Goal: Browse casually: Explore the website without a specific task or goal

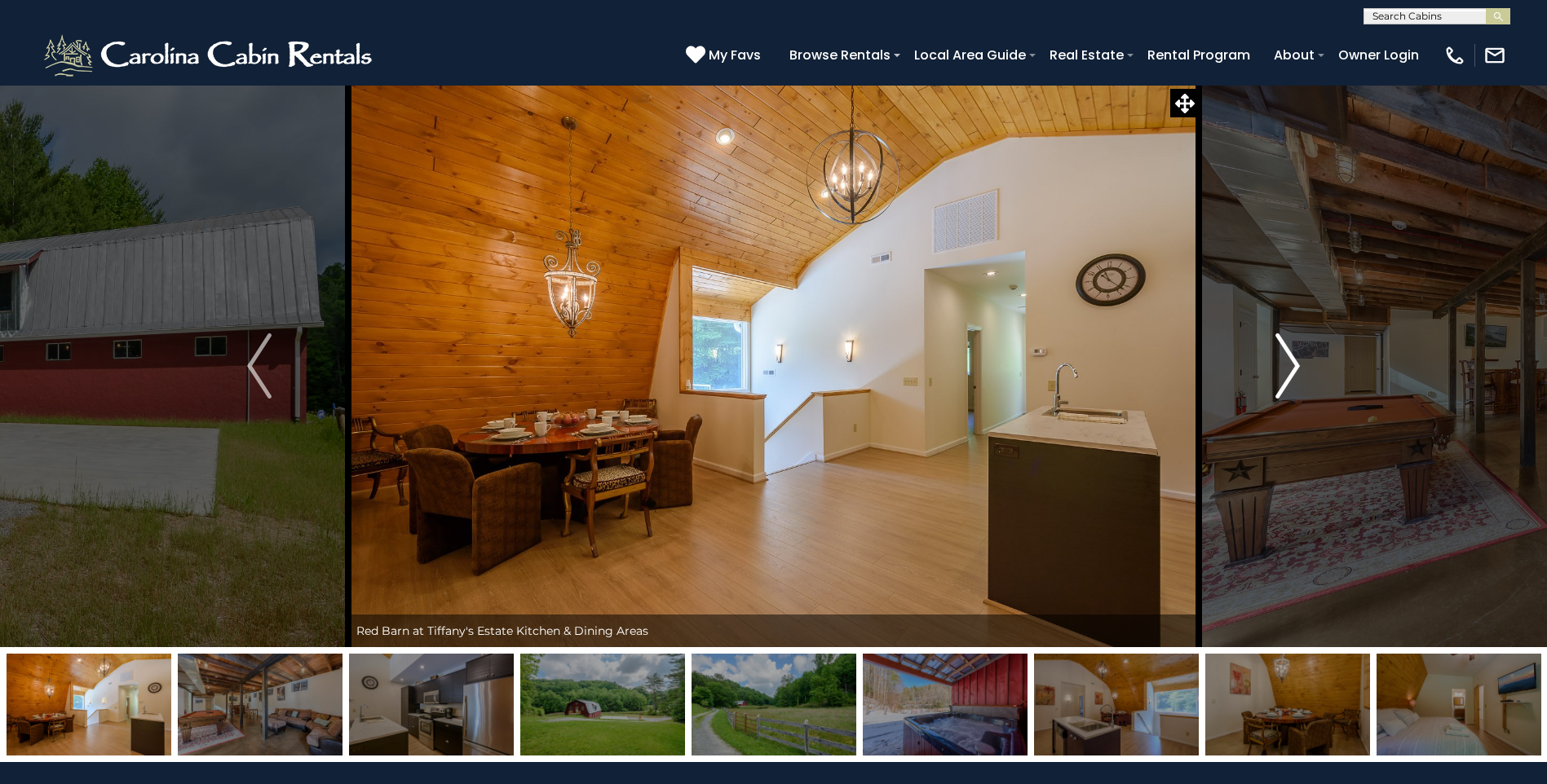
click at [1286, 361] on img "Next" at bounding box center [1287, 366] width 24 height 65
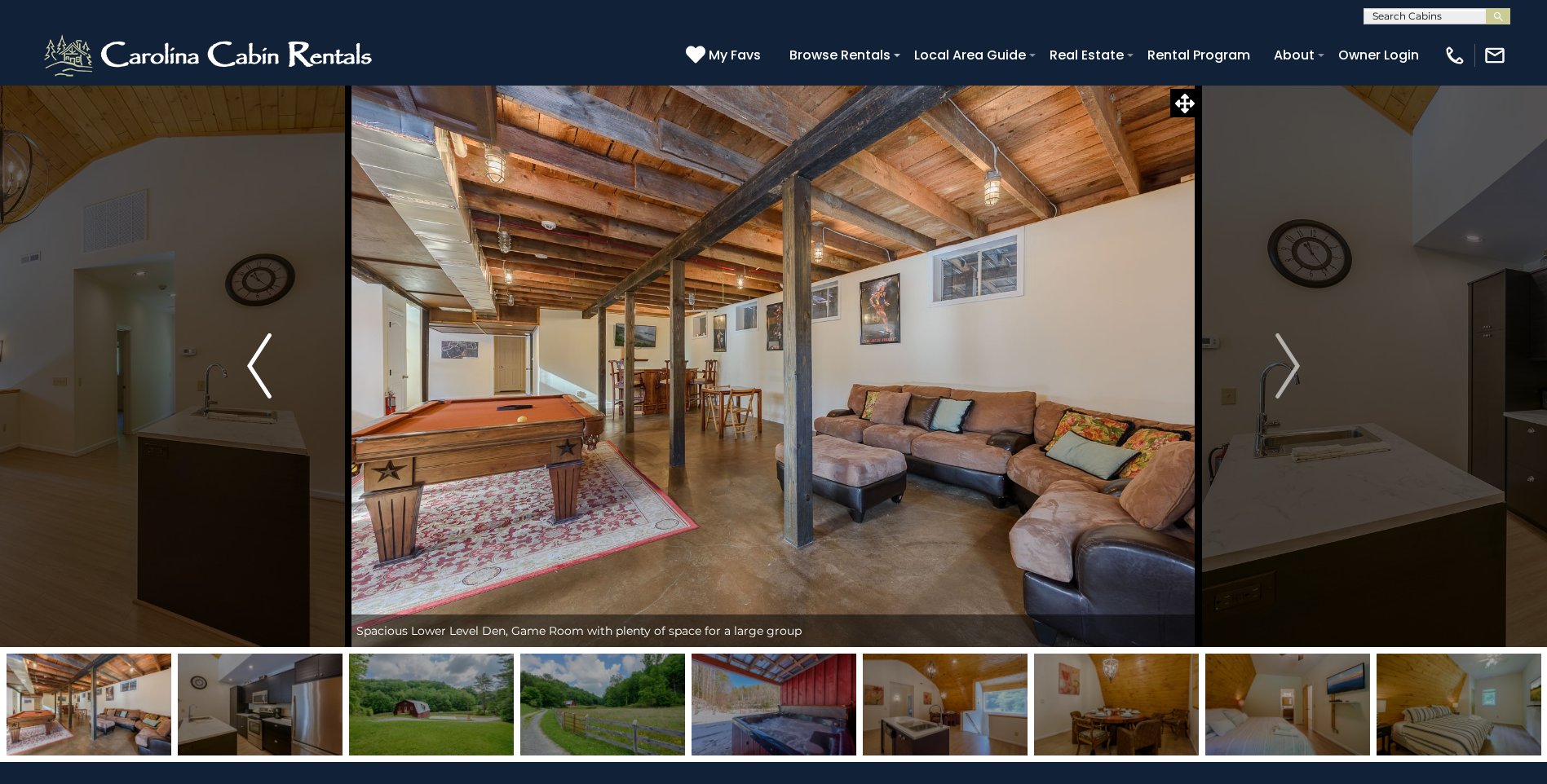
click at [264, 374] on img "Previous" at bounding box center [259, 366] width 24 height 65
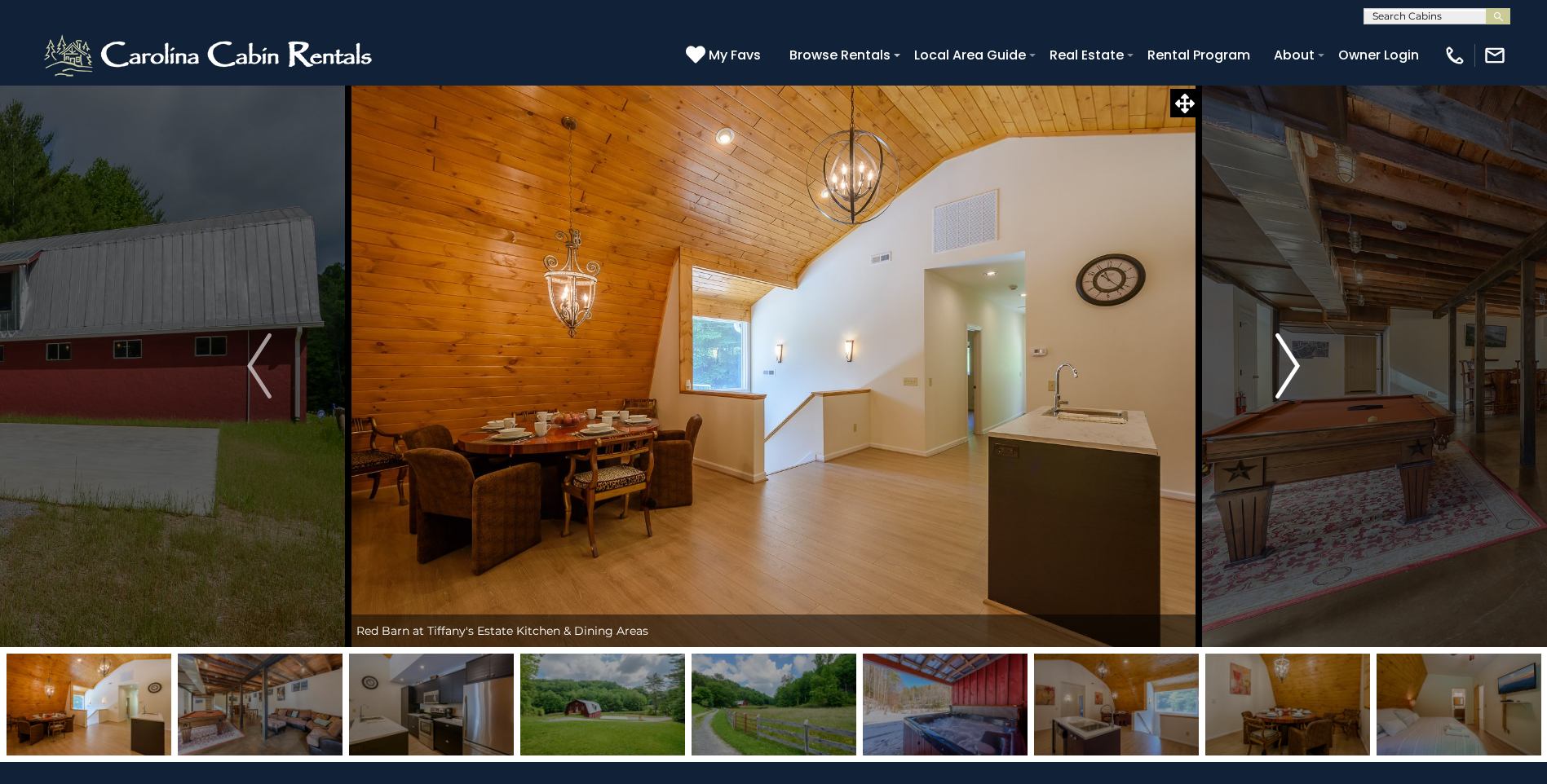
click at [1269, 386] on button "Next" at bounding box center [1288, 365] width 178 height 563
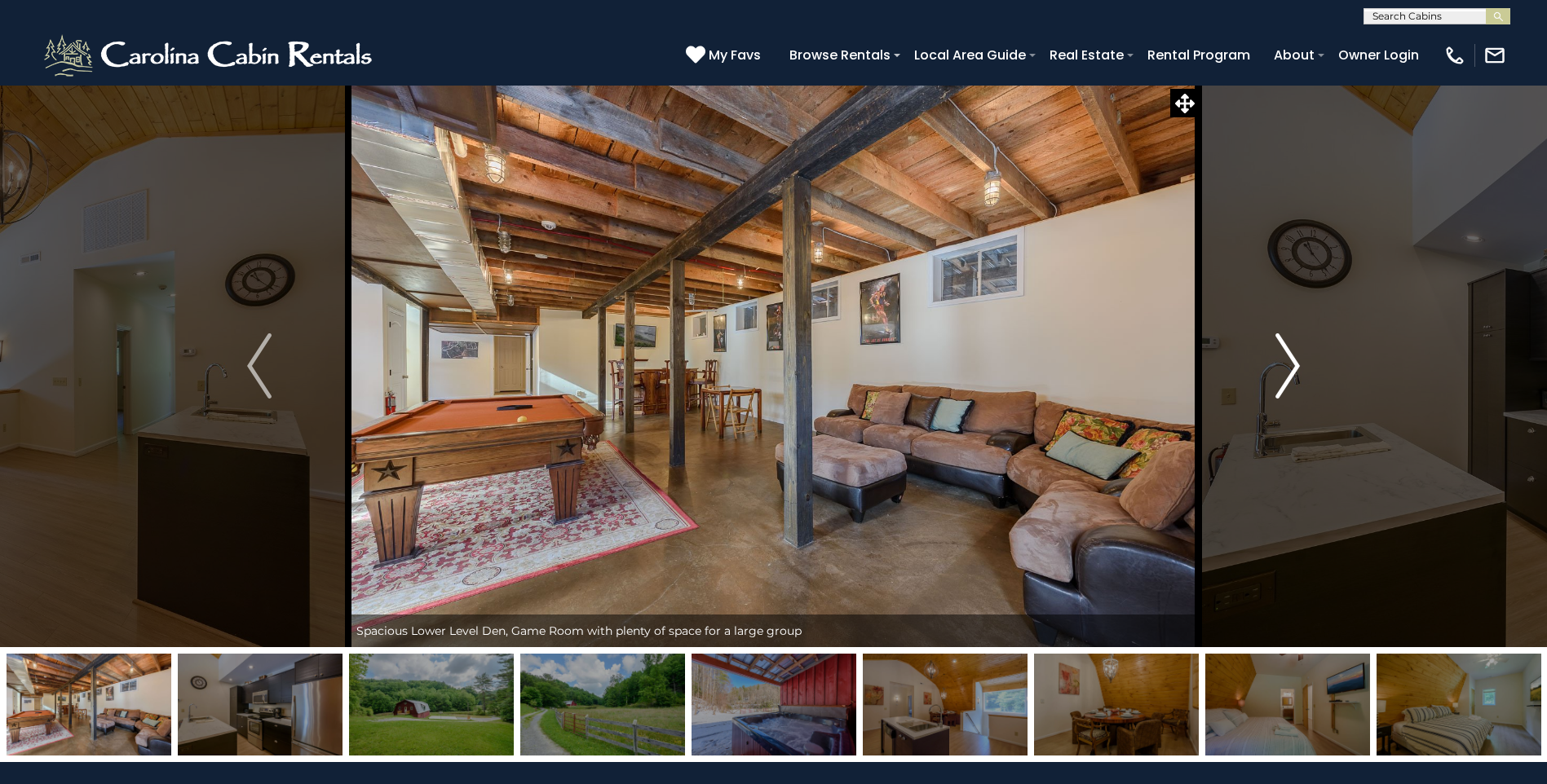
click at [1284, 375] on img "Next" at bounding box center [1287, 366] width 24 height 65
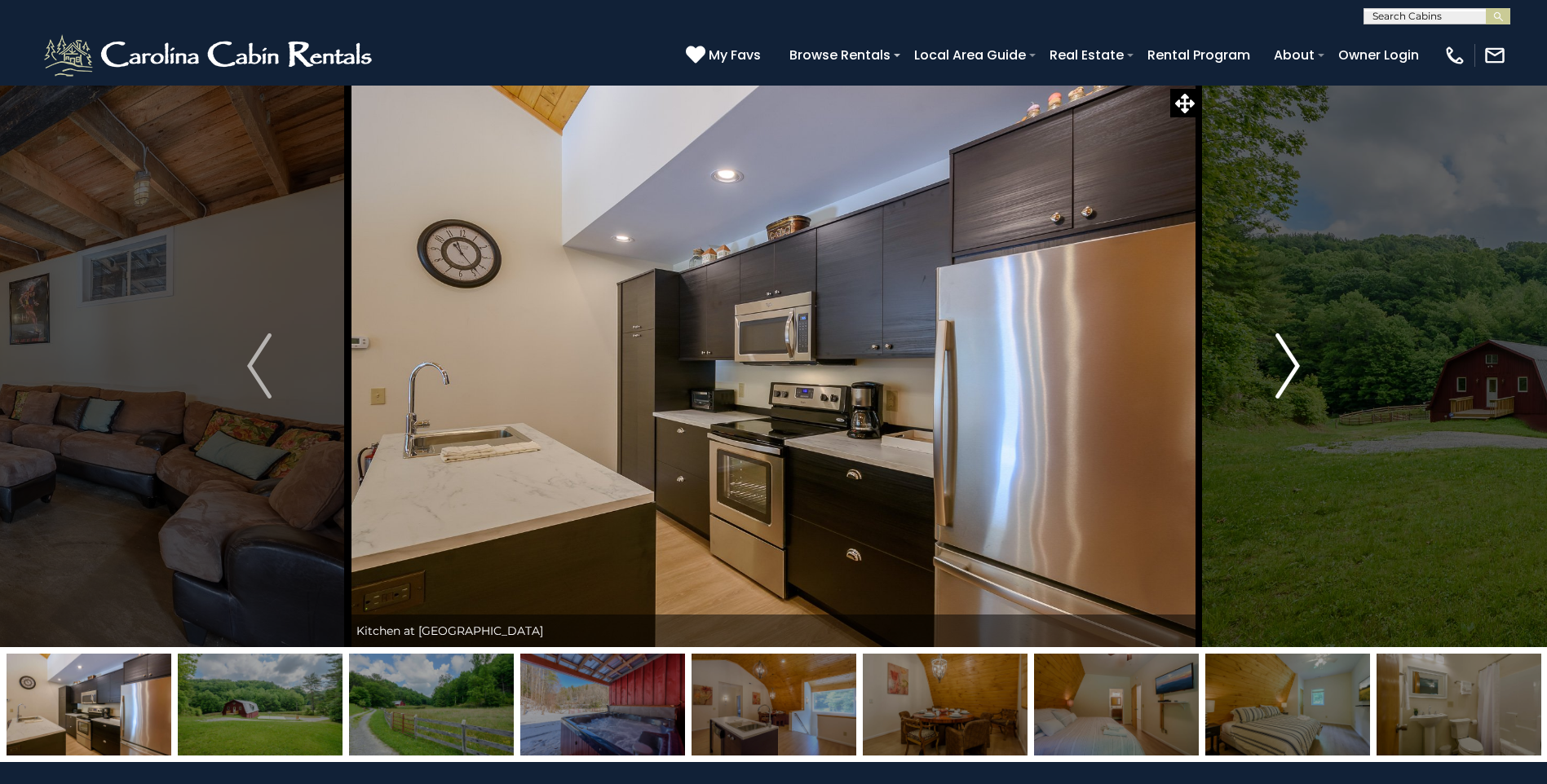
click at [1284, 376] on img "Next" at bounding box center [1287, 366] width 24 height 65
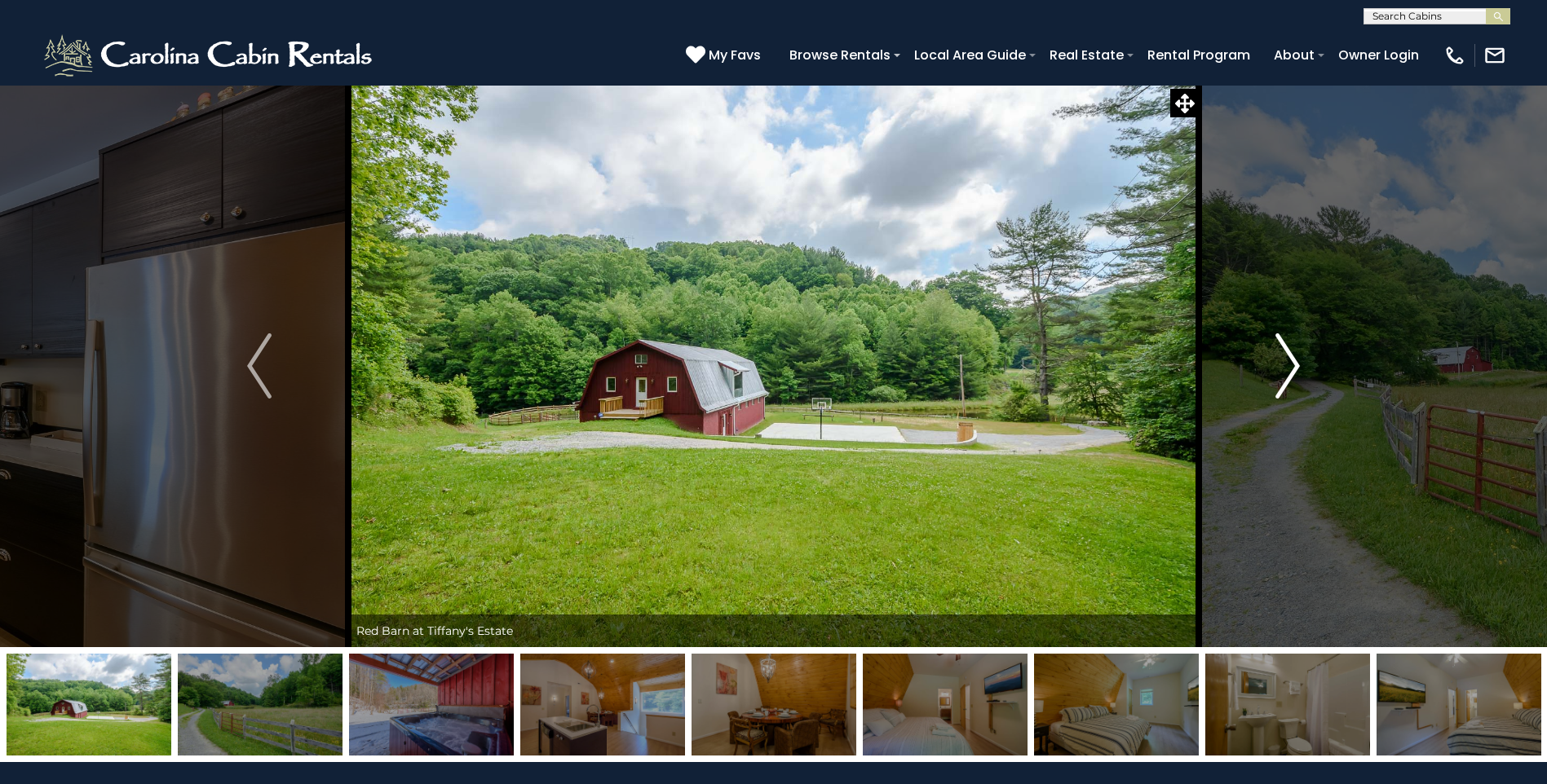
click at [1292, 369] on img "Next" at bounding box center [1287, 366] width 24 height 65
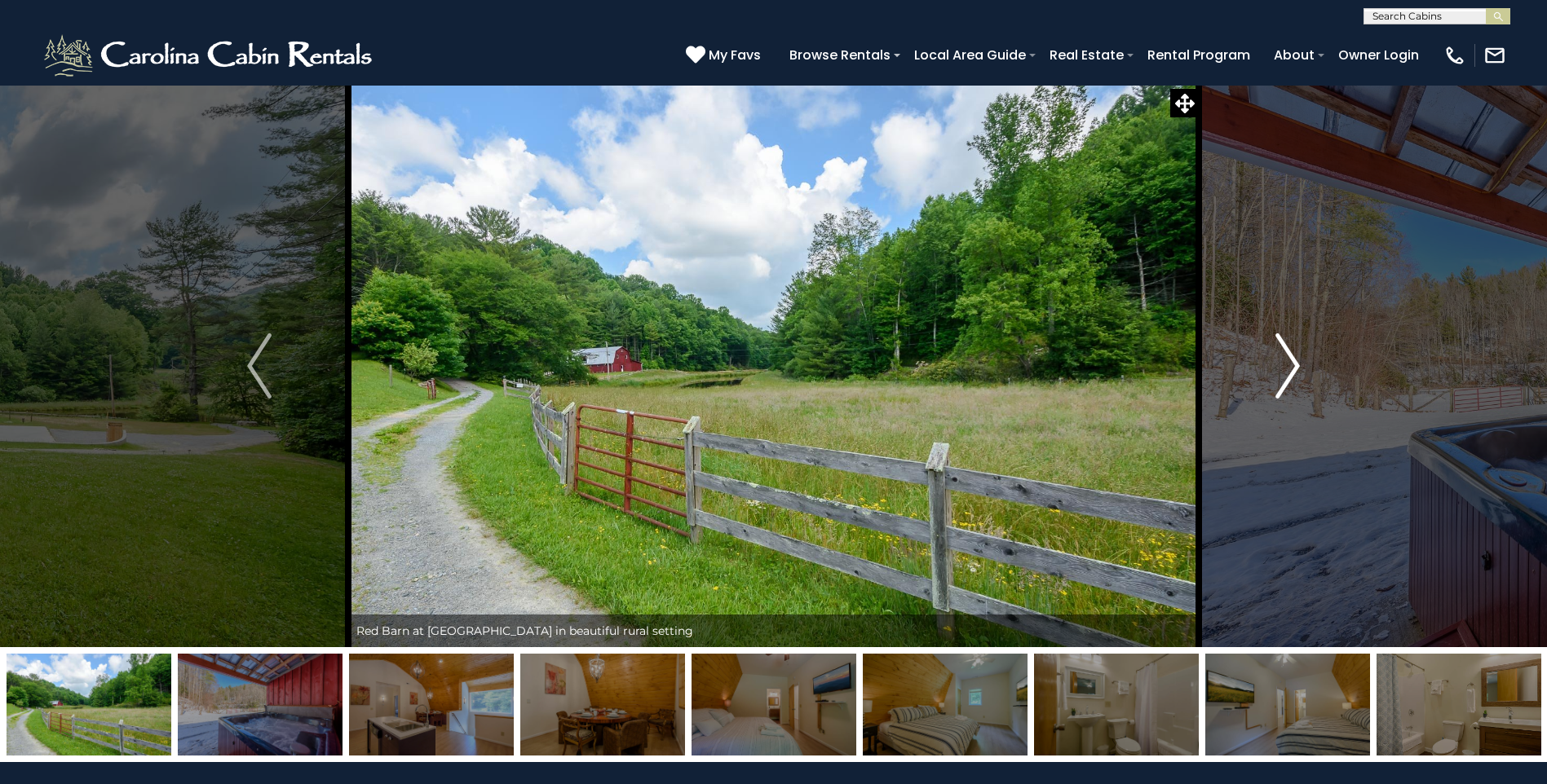
click at [1292, 369] on img "Next" at bounding box center [1287, 366] width 24 height 65
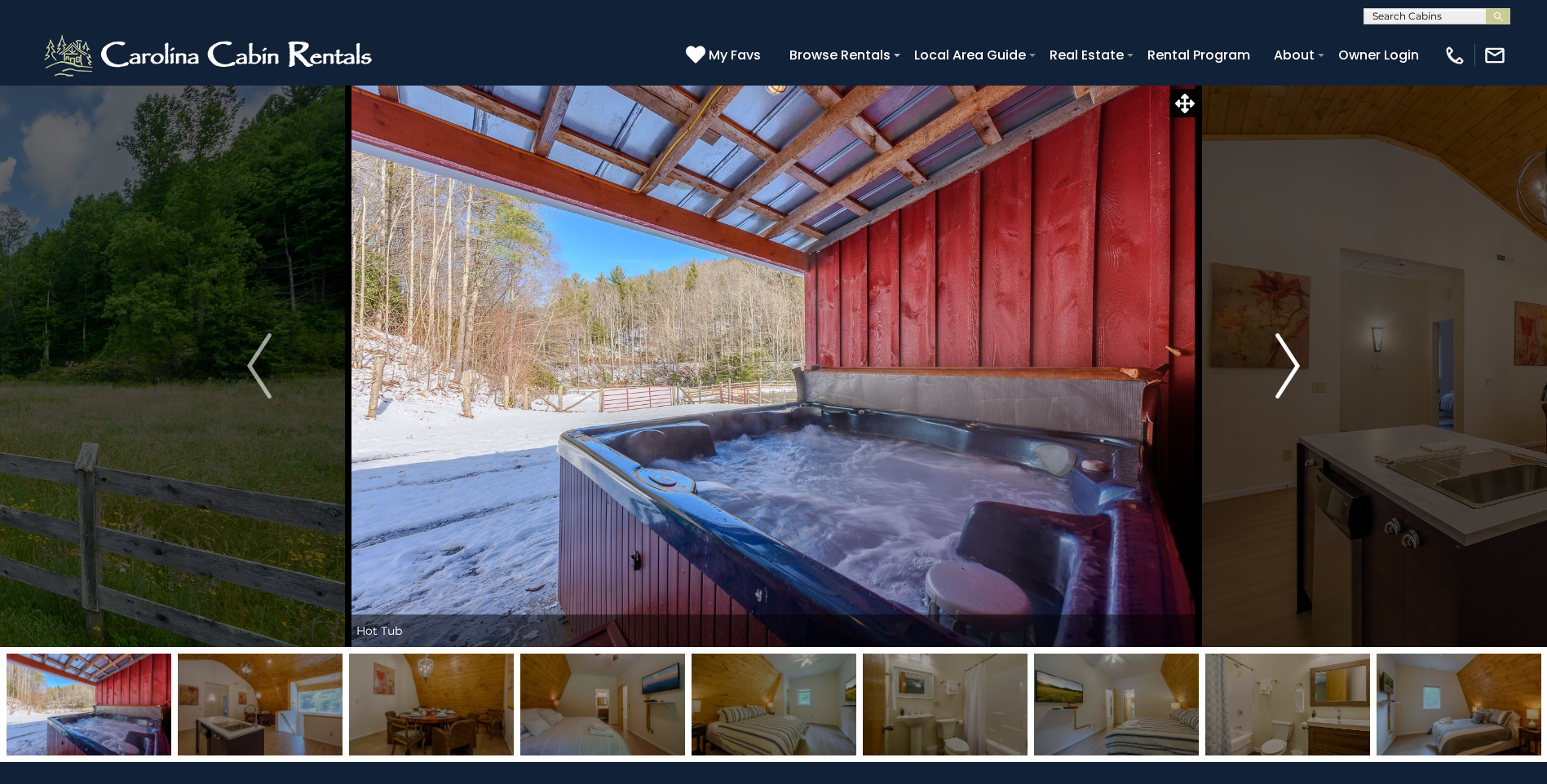
click at [1292, 369] on img "Next" at bounding box center [1287, 366] width 24 height 65
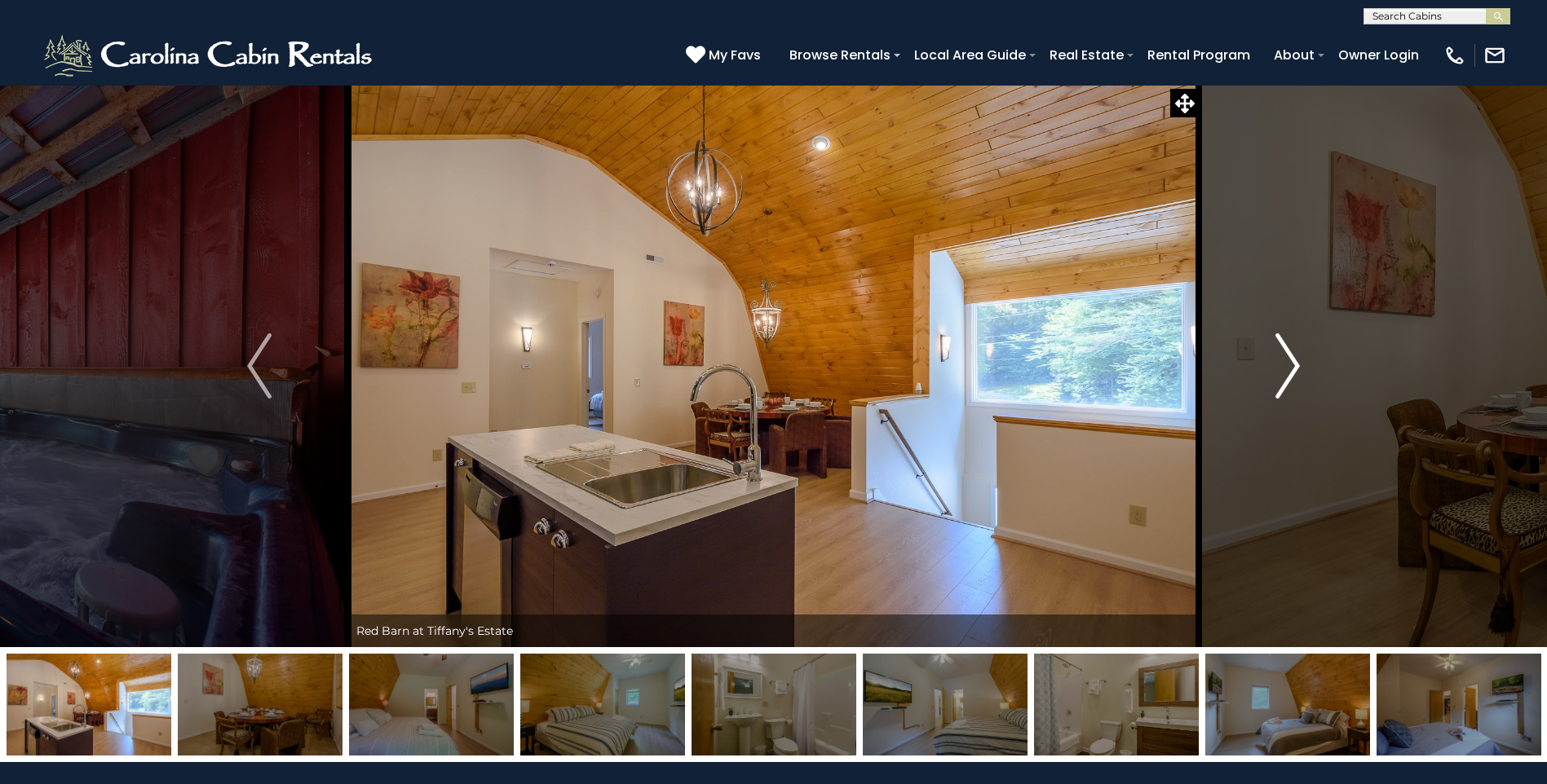
click at [1292, 369] on img "Next" at bounding box center [1287, 366] width 24 height 65
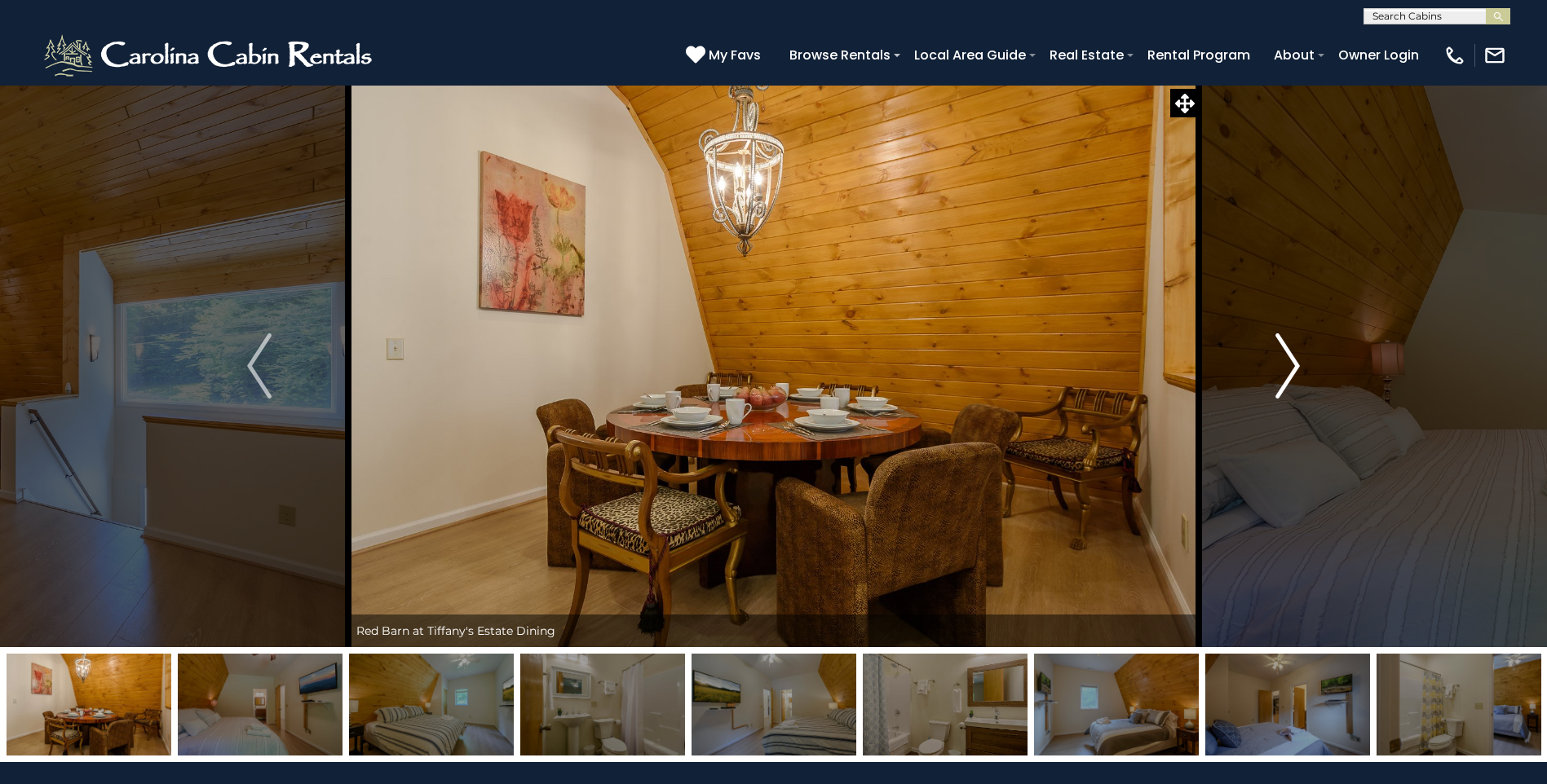
click at [1291, 380] on img "Next" at bounding box center [1287, 366] width 24 height 65
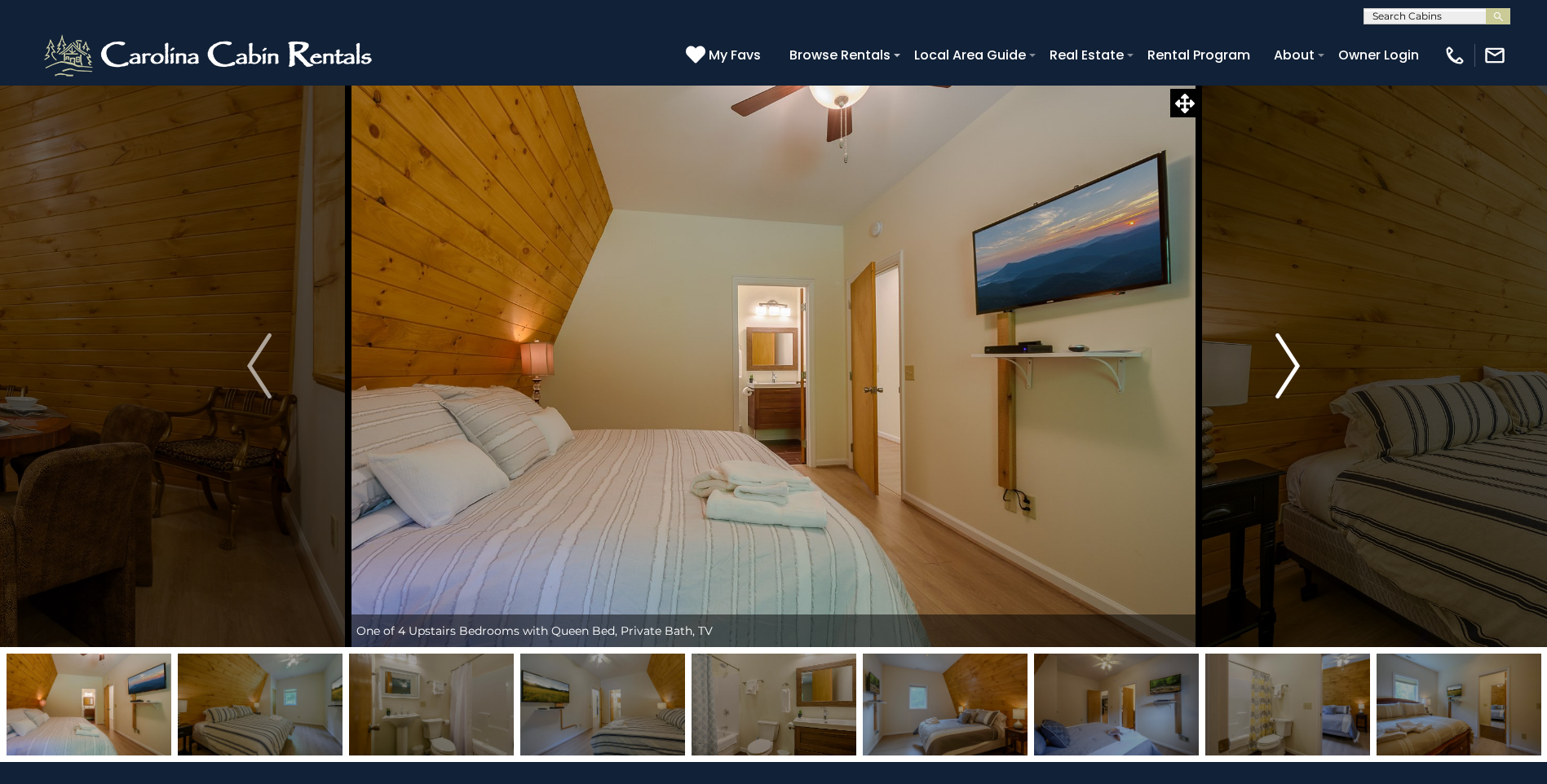
click at [1291, 380] on img "Next" at bounding box center [1287, 366] width 24 height 65
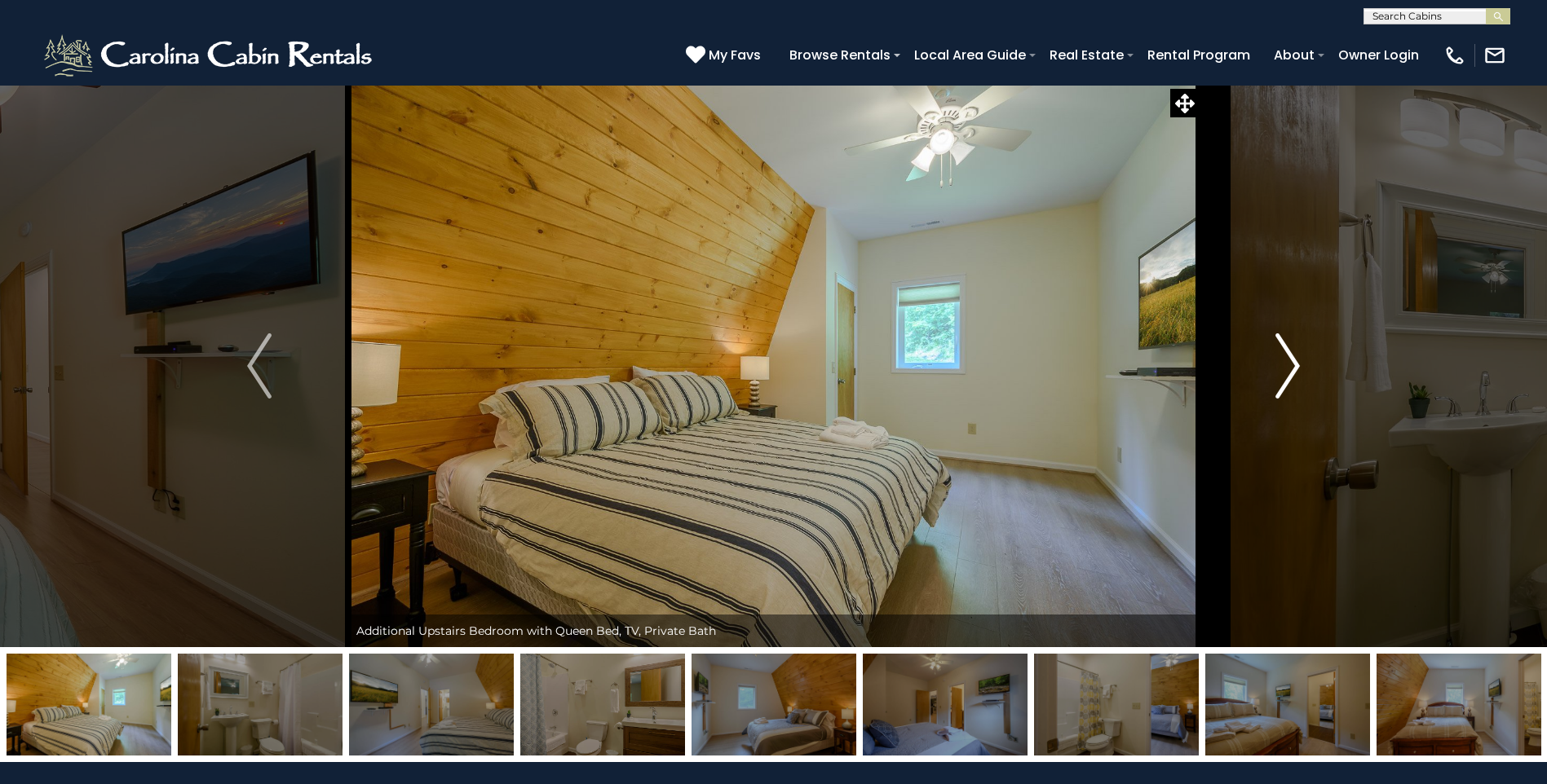
click at [1291, 380] on img "Next" at bounding box center [1287, 366] width 24 height 65
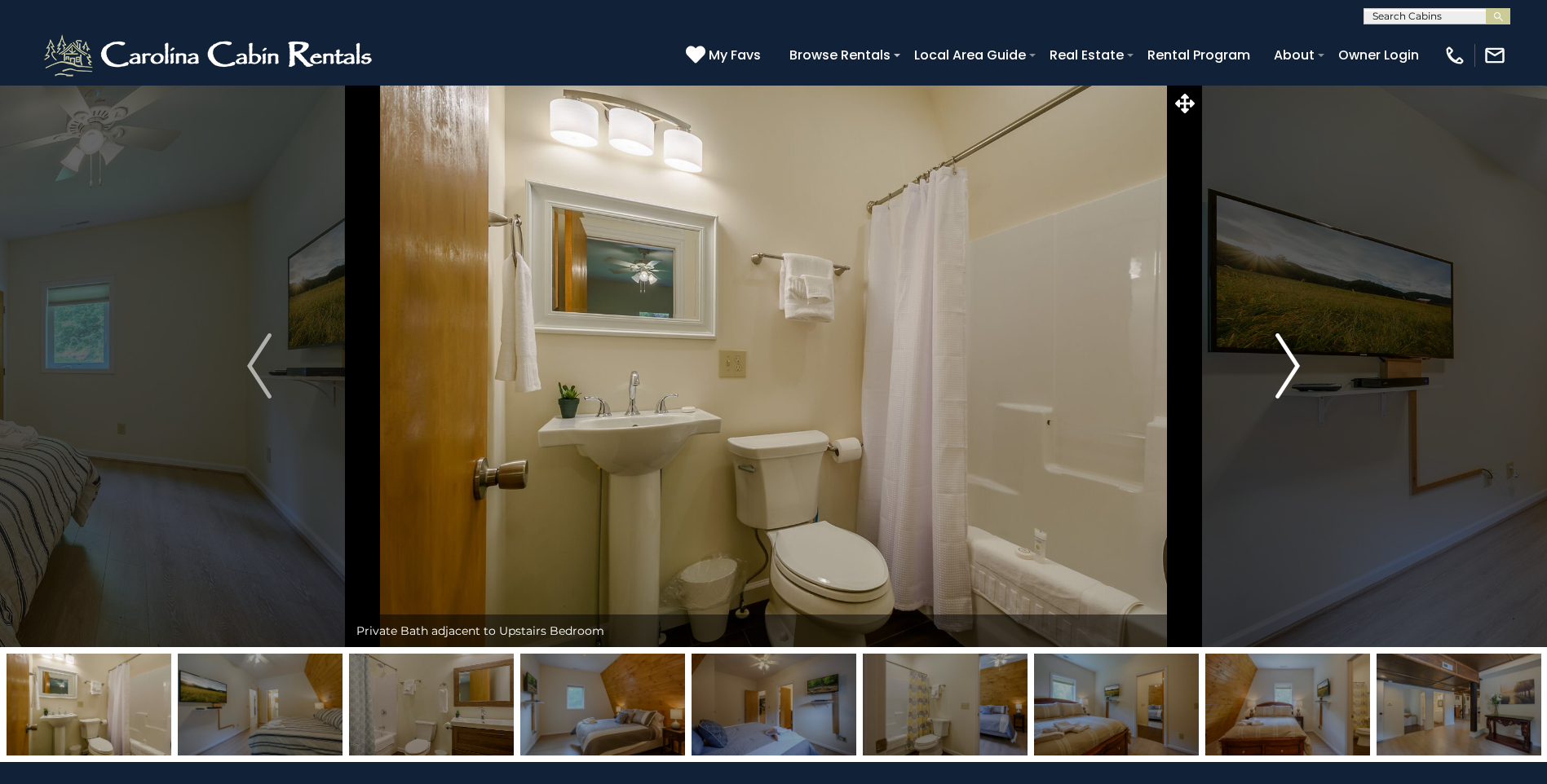
click at [1284, 377] on img "Next" at bounding box center [1287, 366] width 24 height 65
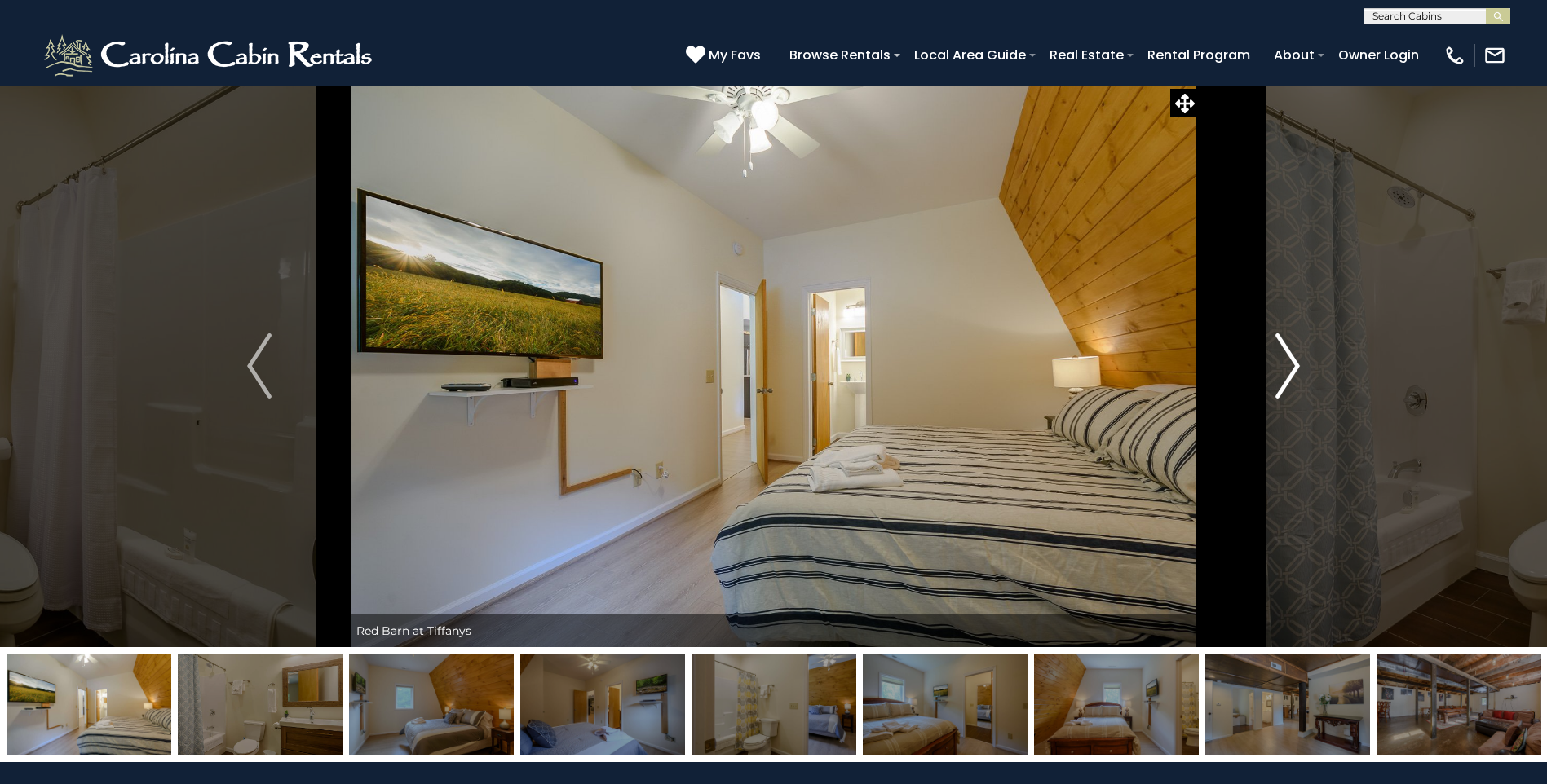
click at [1269, 392] on button "Next" at bounding box center [1288, 365] width 178 height 563
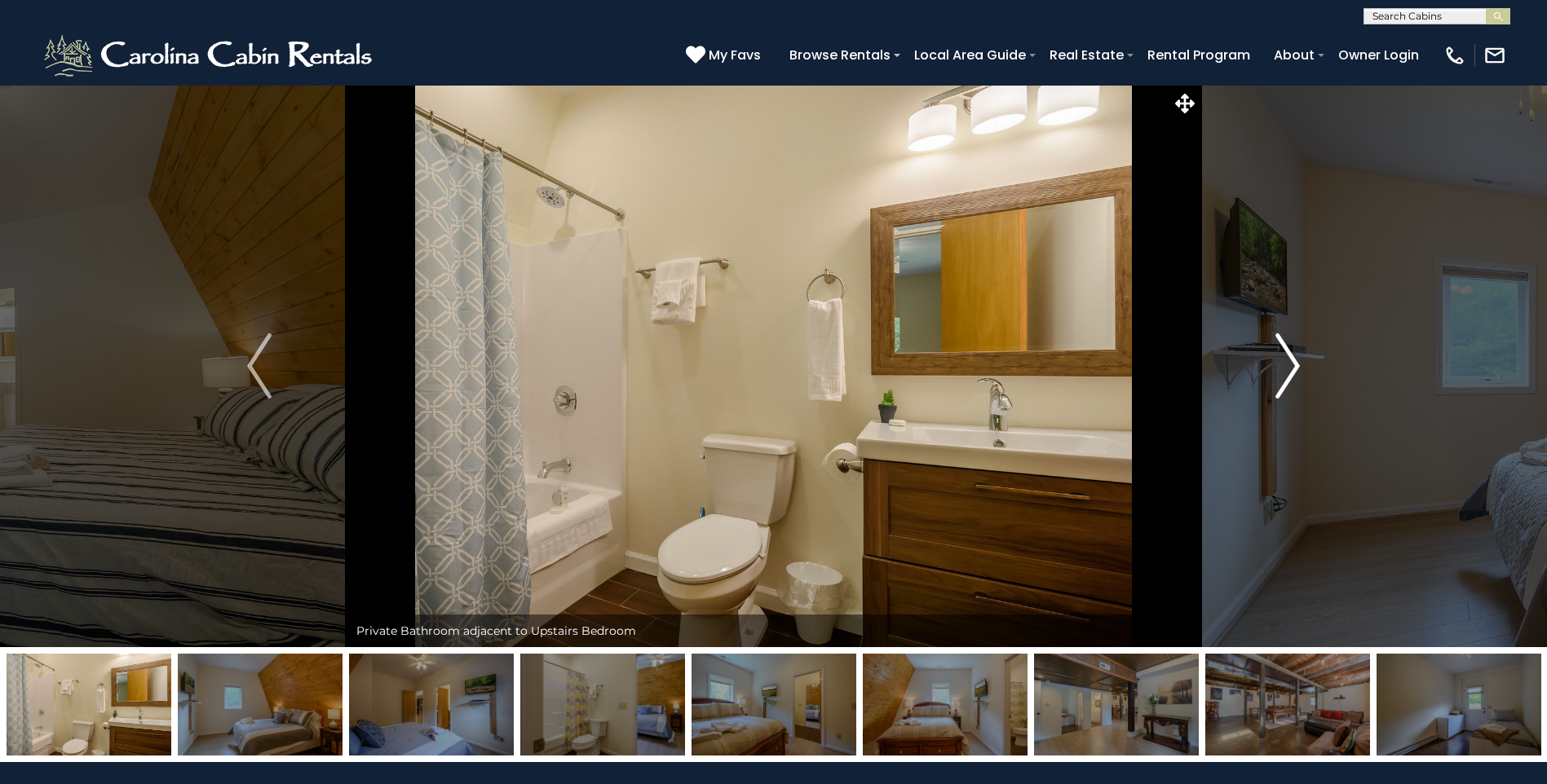
click at [1269, 394] on button "Next" at bounding box center [1288, 365] width 178 height 563
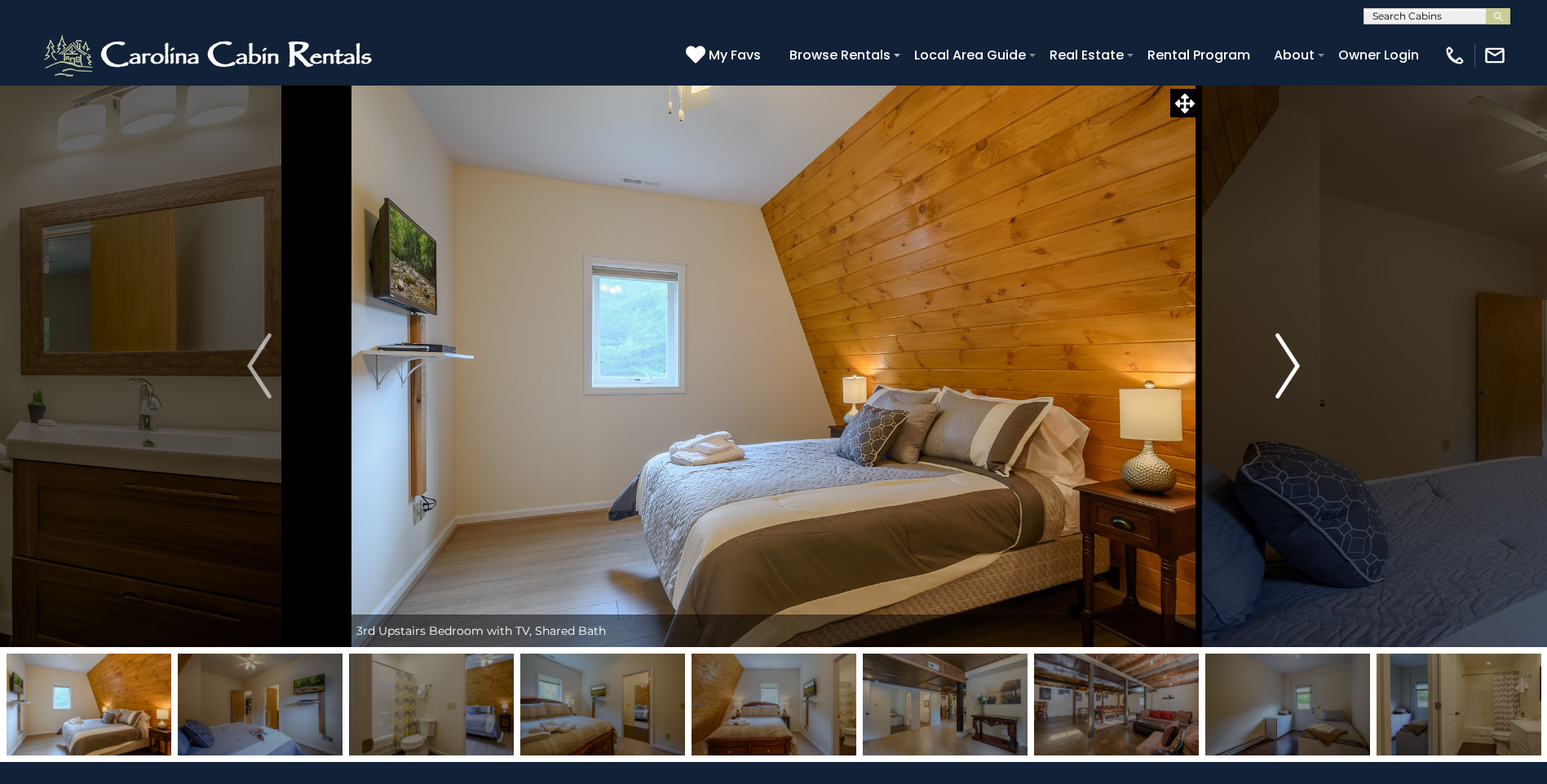
click at [1269, 394] on button "Next" at bounding box center [1288, 365] width 178 height 563
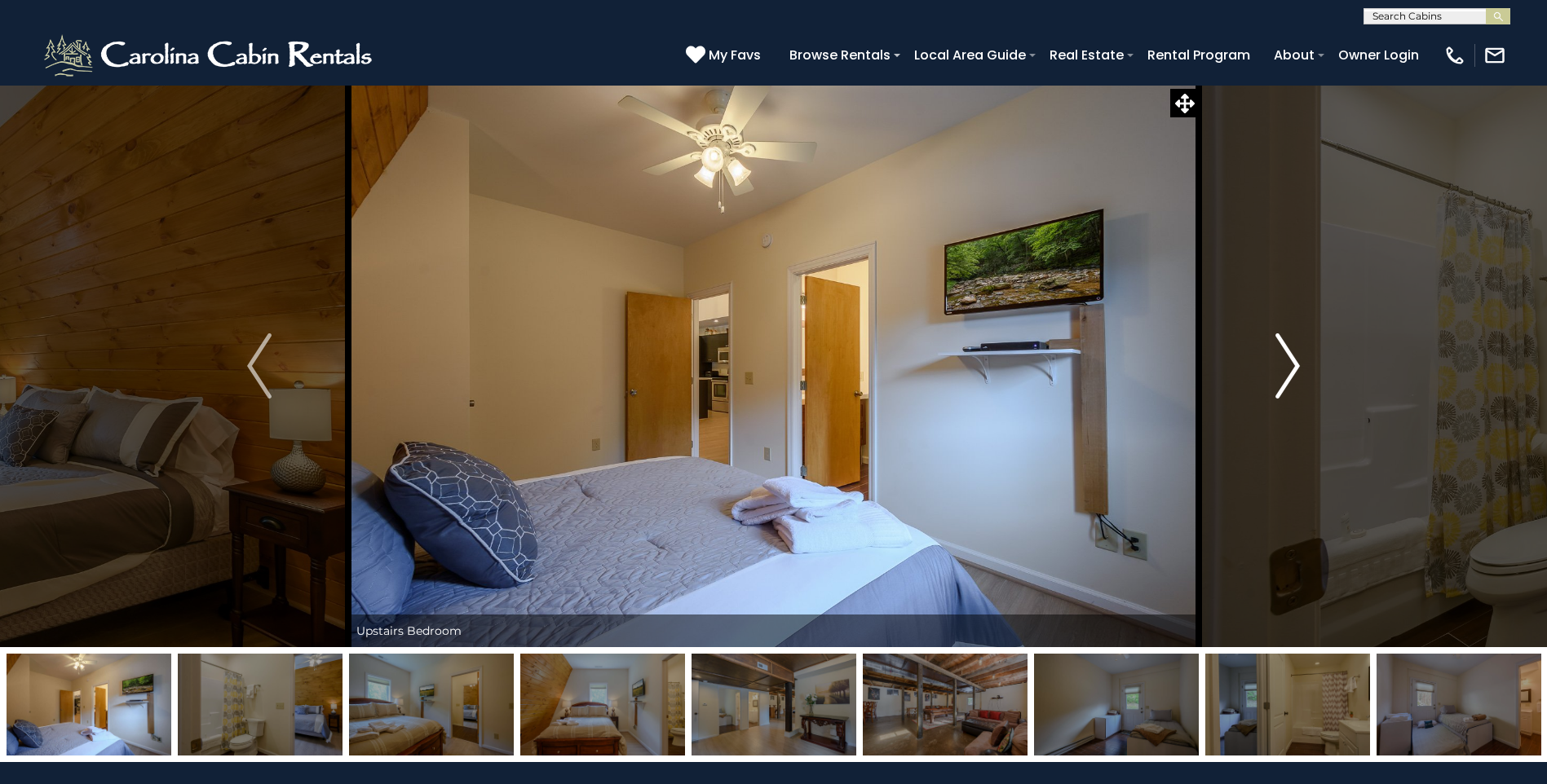
click at [1269, 394] on button "Next" at bounding box center [1288, 365] width 178 height 563
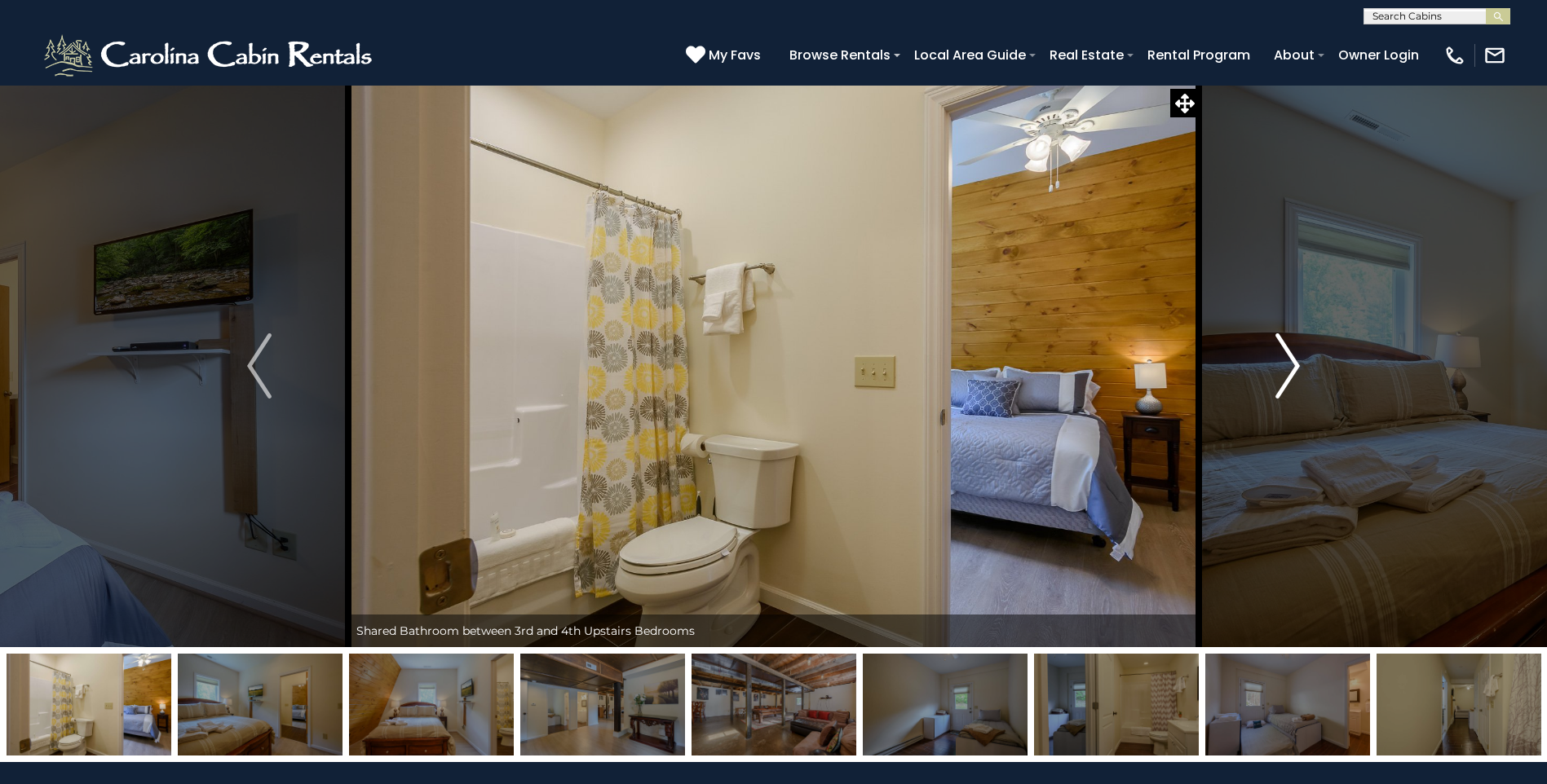
click at [1269, 393] on button "Next" at bounding box center [1288, 365] width 178 height 563
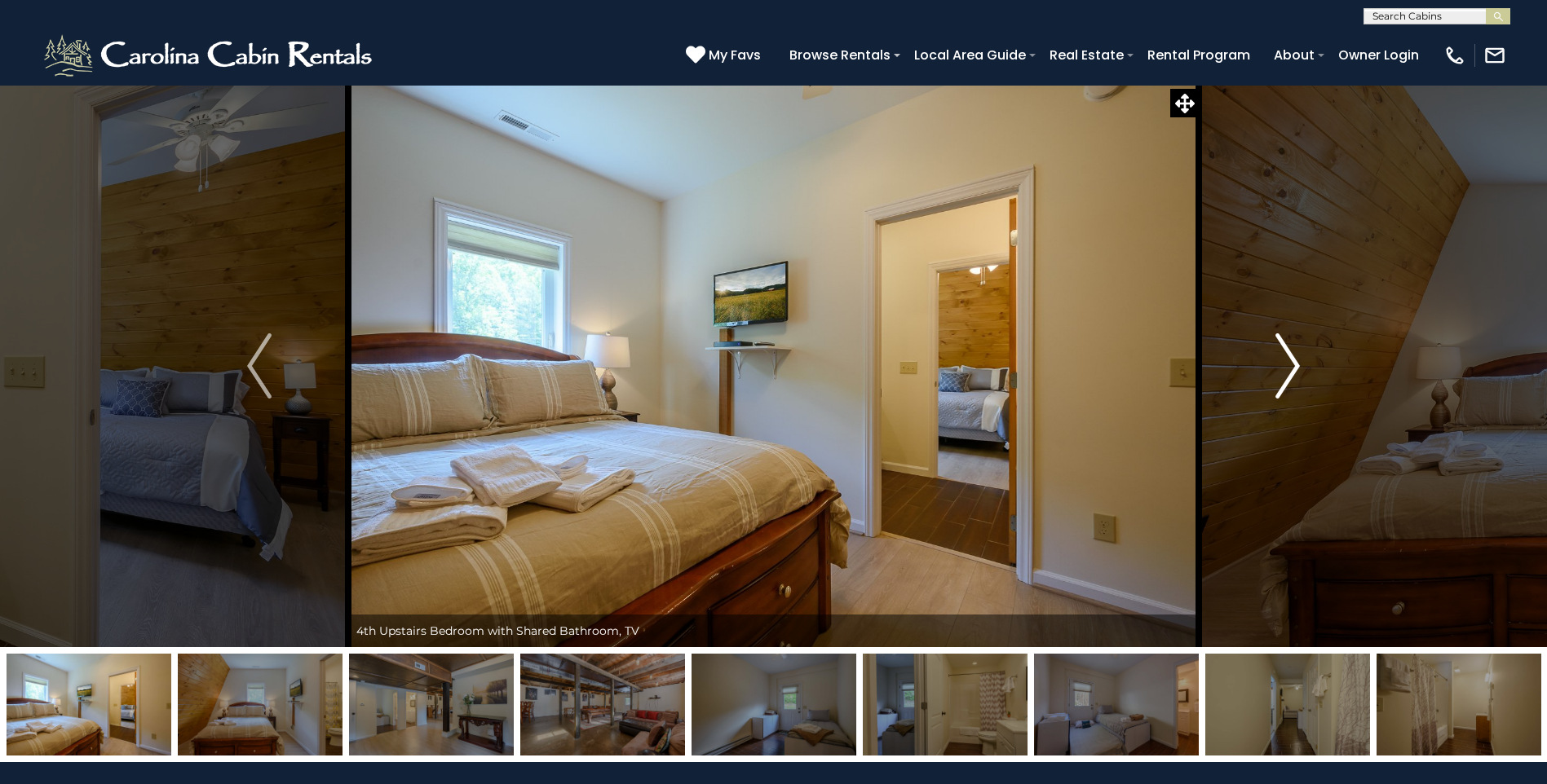
click at [1290, 370] on img "Next" at bounding box center [1287, 366] width 24 height 65
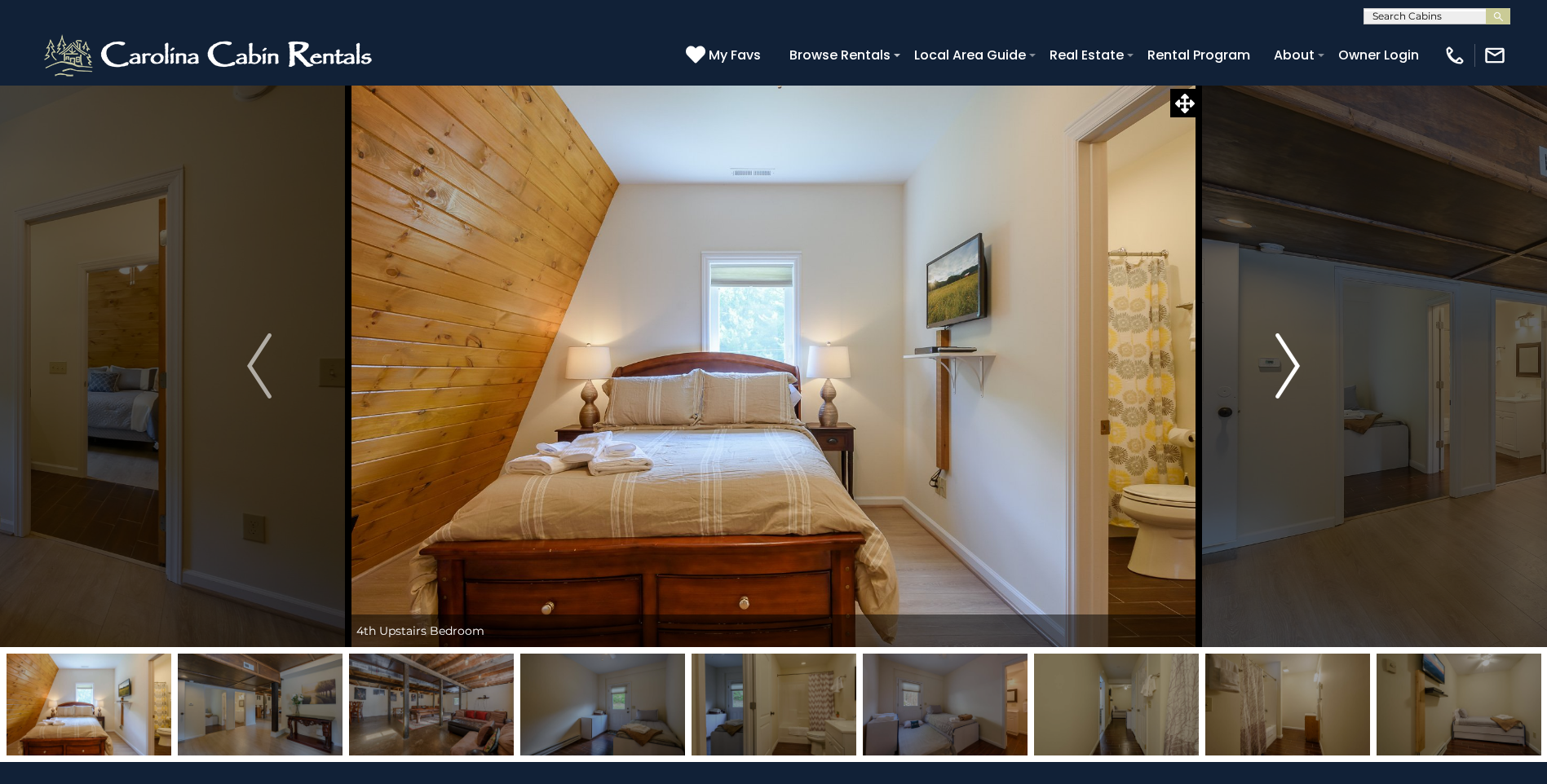
click at [1288, 370] on img "Next" at bounding box center [1287, 366] width 24 height 65
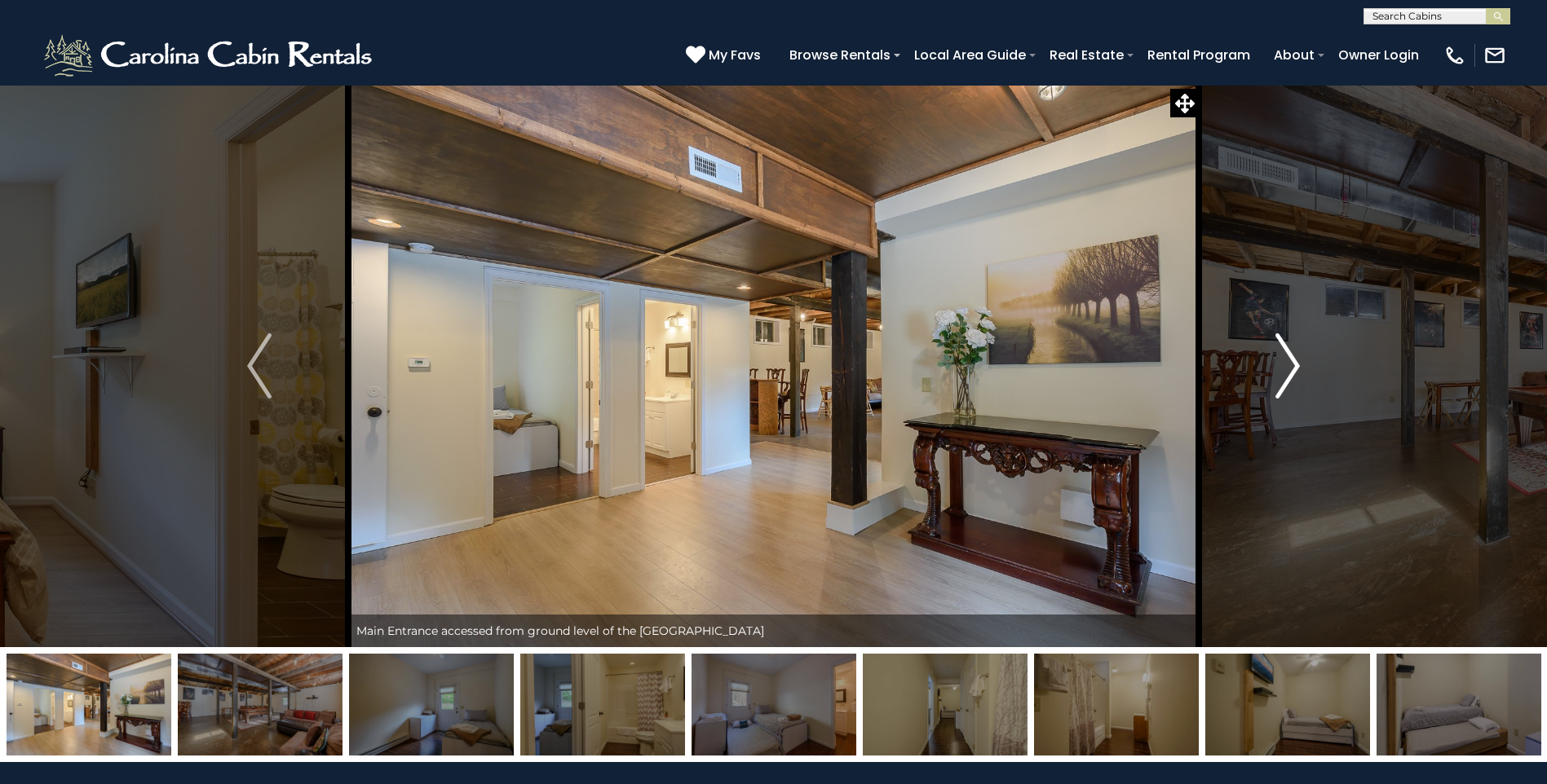
click at [1286, 372] on img "Next" at bounding box center [1287, 366] width 24 height 65
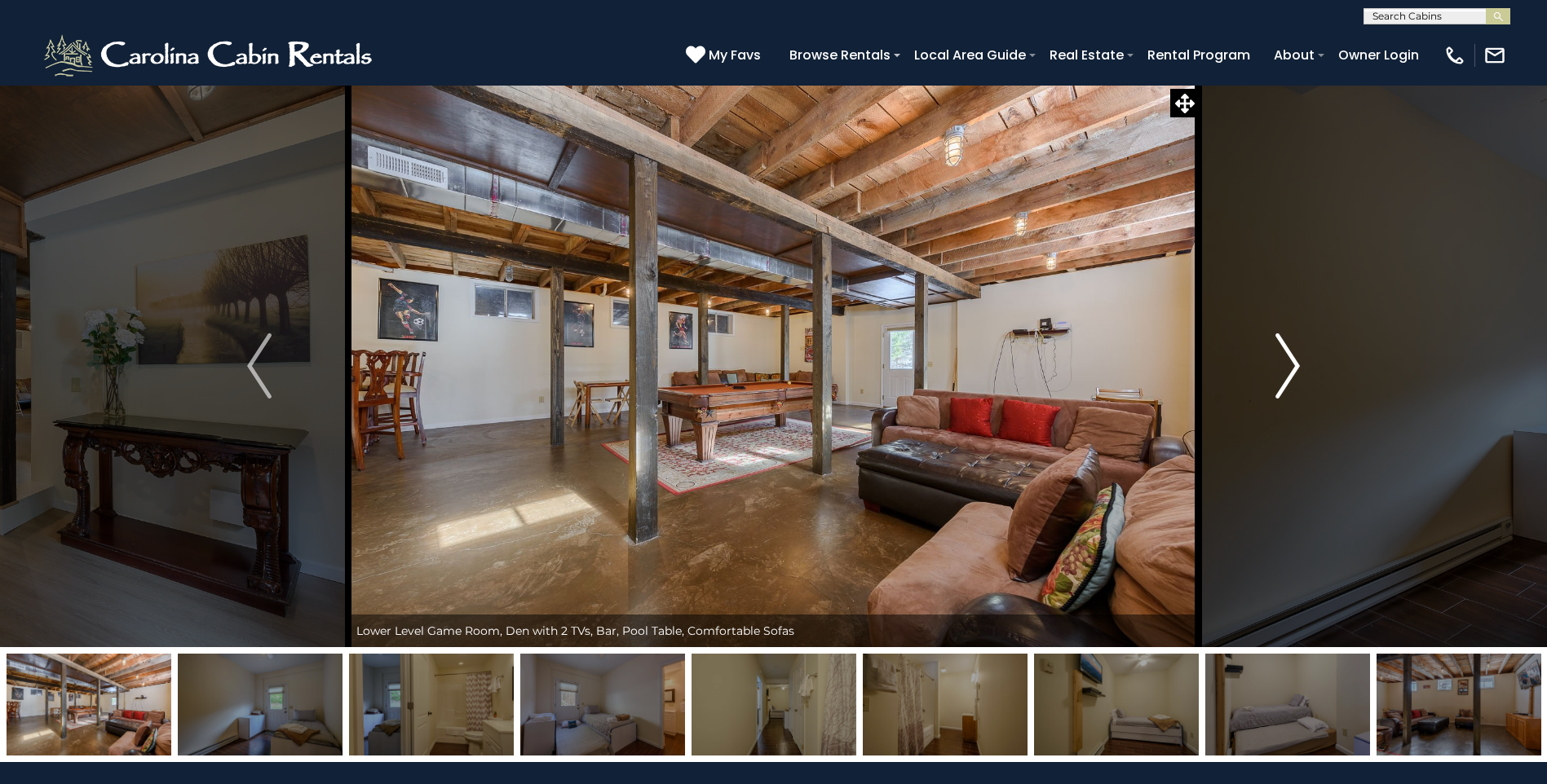
click at [1282, 379] on img "Next" at bounding box center [1287, 366] width 24 height 65
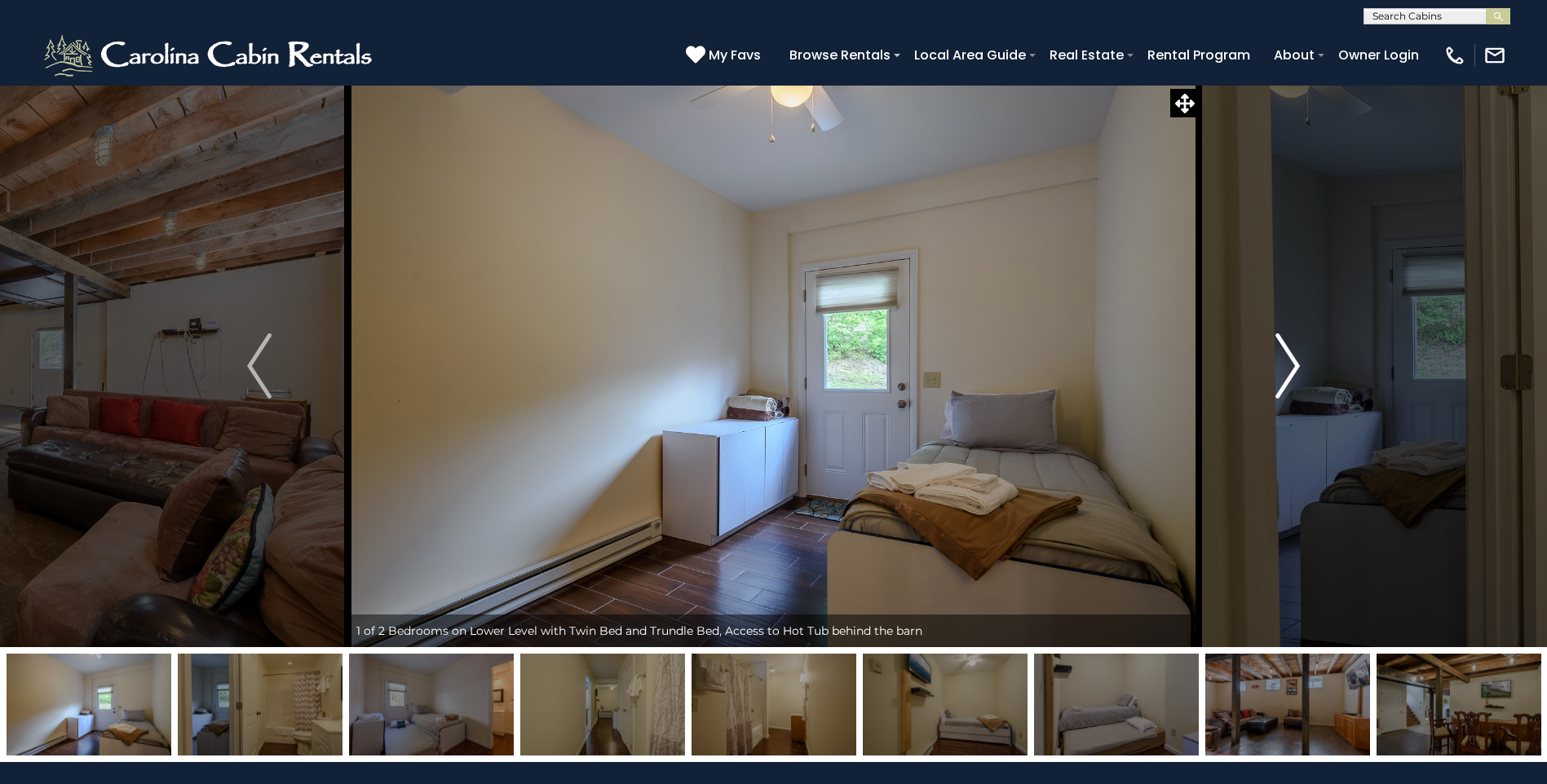
click at [1282, 379] on img "Next" at bounding box center [1287, 366] width 24 height 65
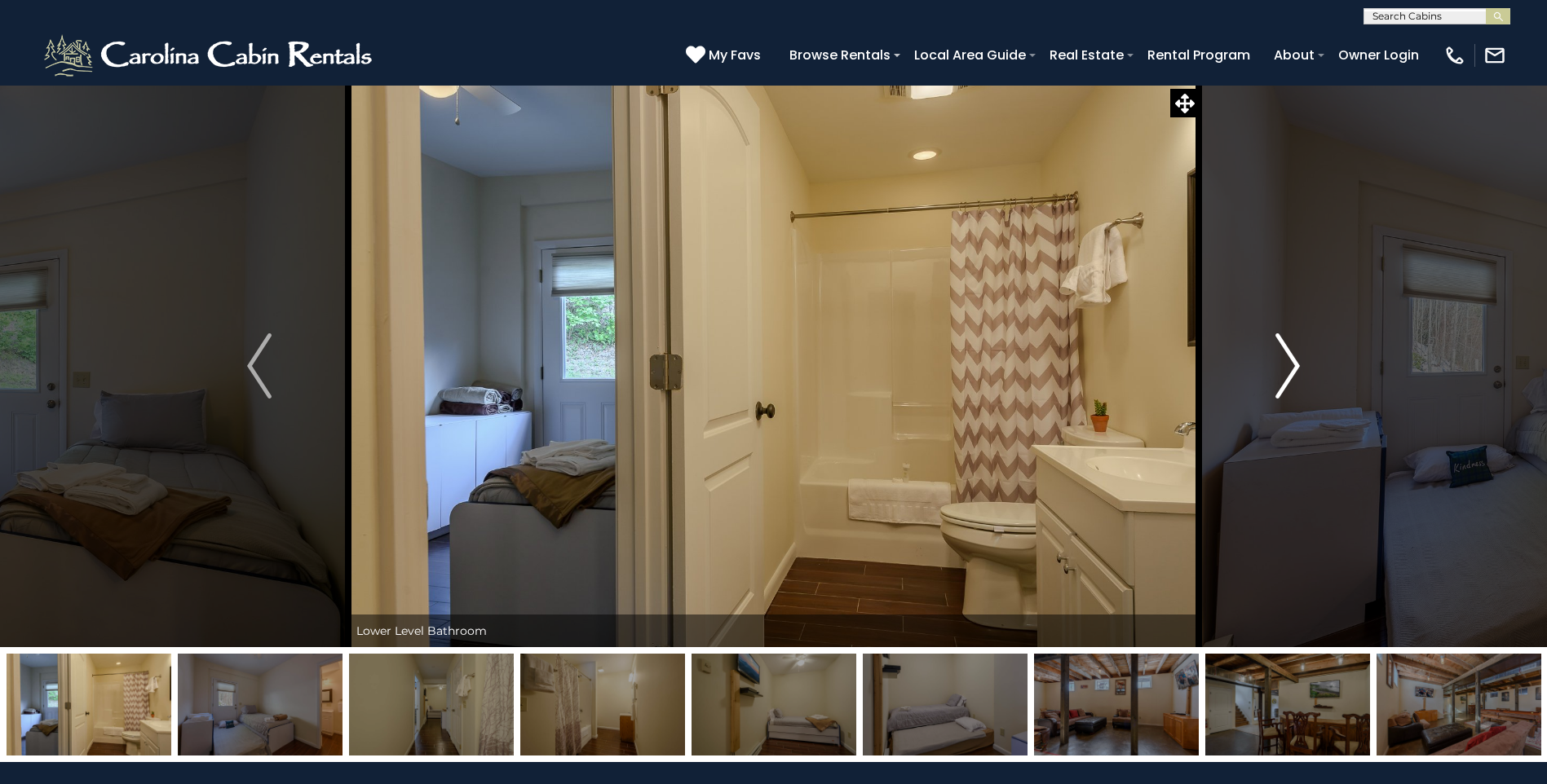
click at [1281, 381] on img "Next" at bounding box center [1287, 366] width 24 height 65
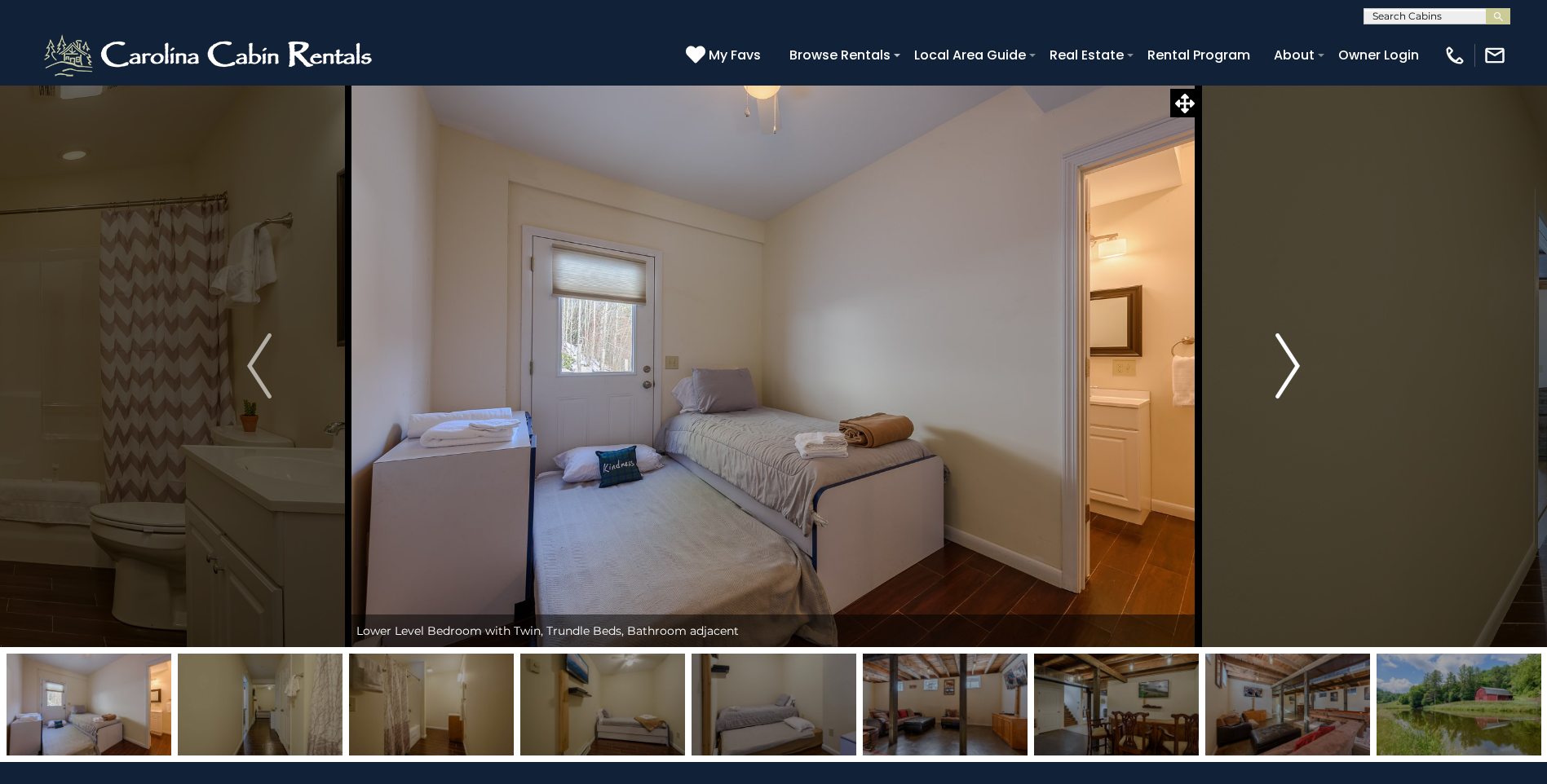
click at [1284, 370] on img "Next" at bounding box center [1287, 366] width 24 height 65
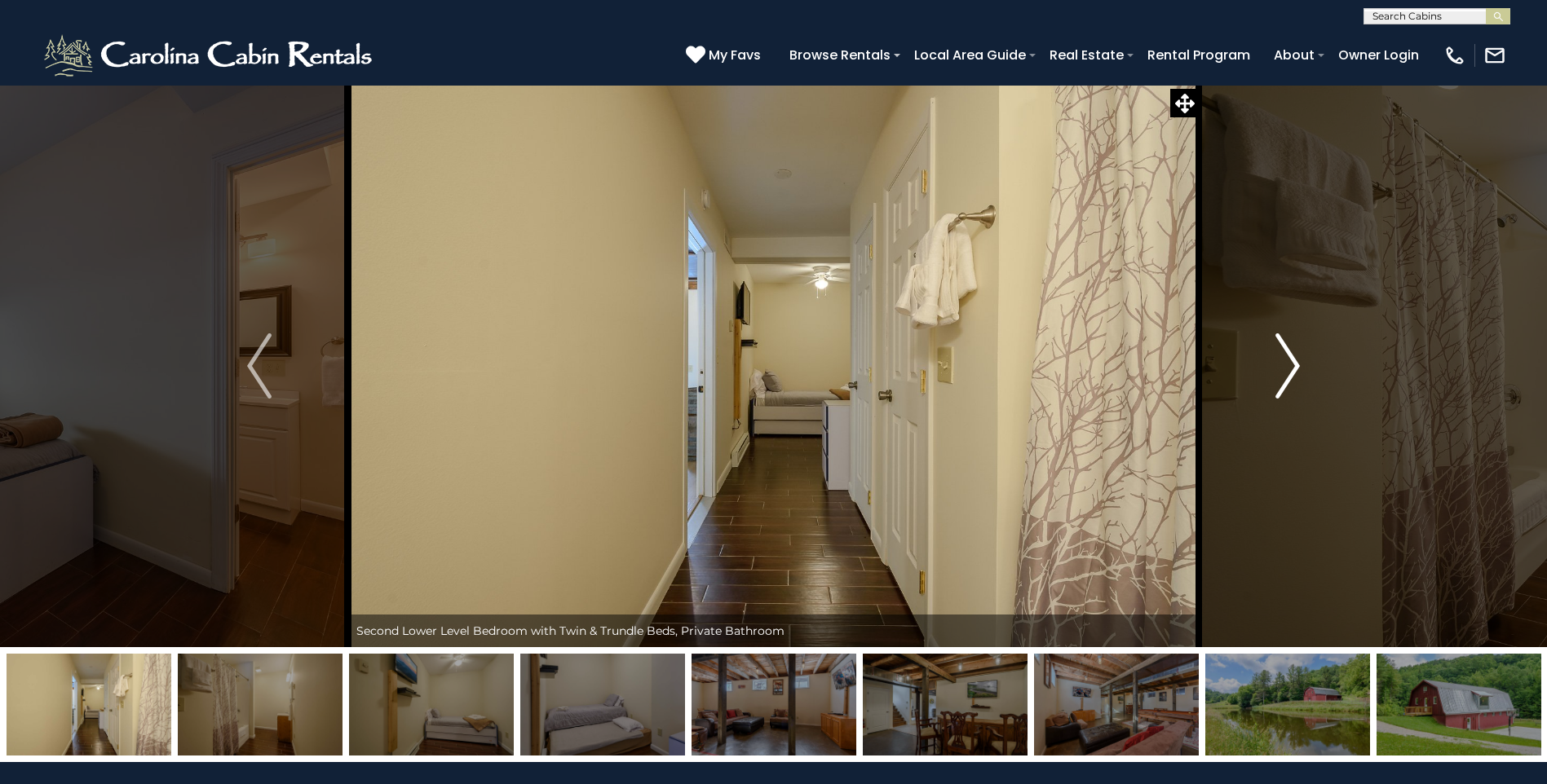
click at [1284, 370] on img "Next" at bounding box center [1287, 366] width 24 height 65
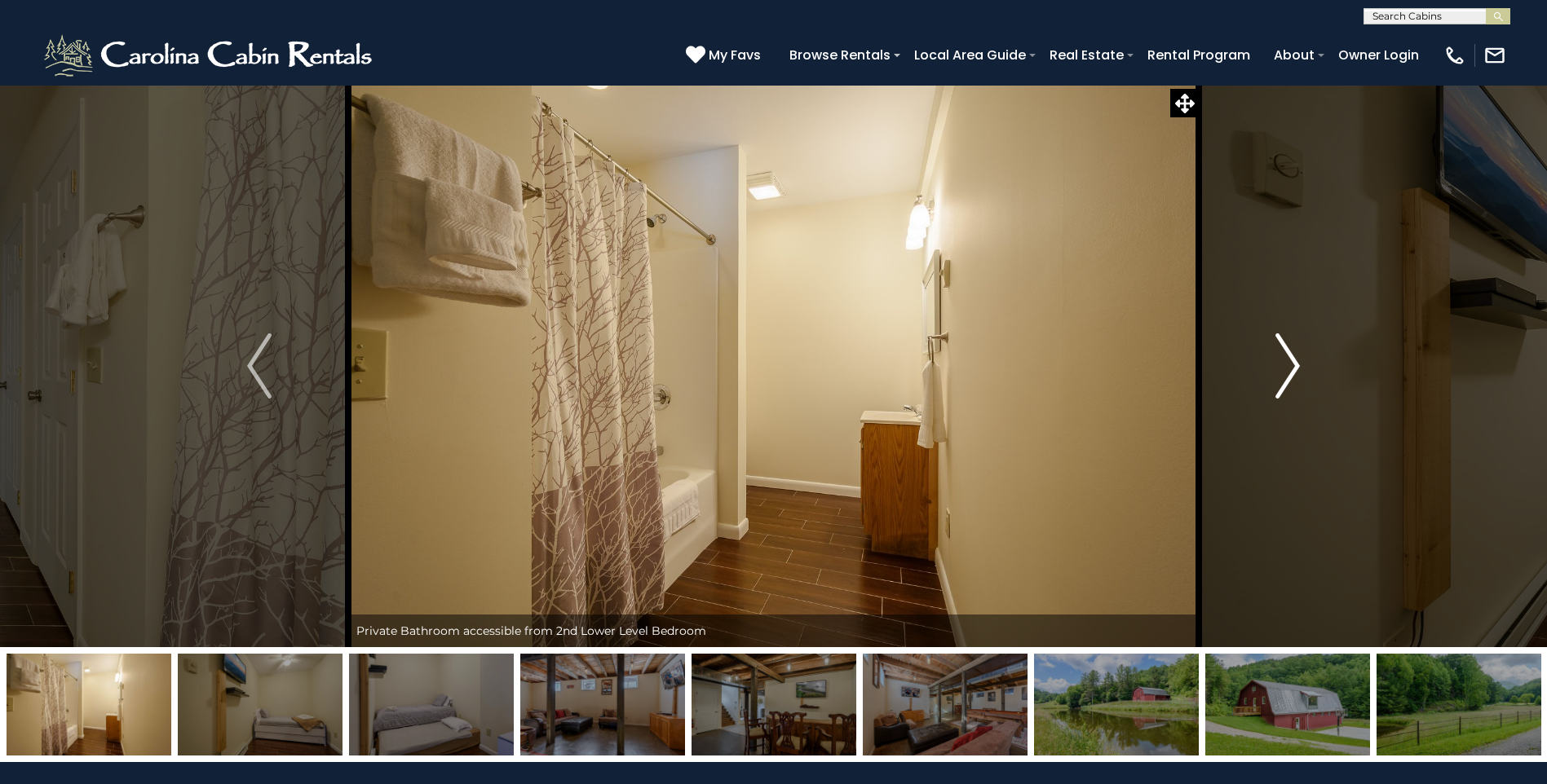
click at [1284, 370] on img "Next" at bounding box center [1287, 366] width 24 height 65
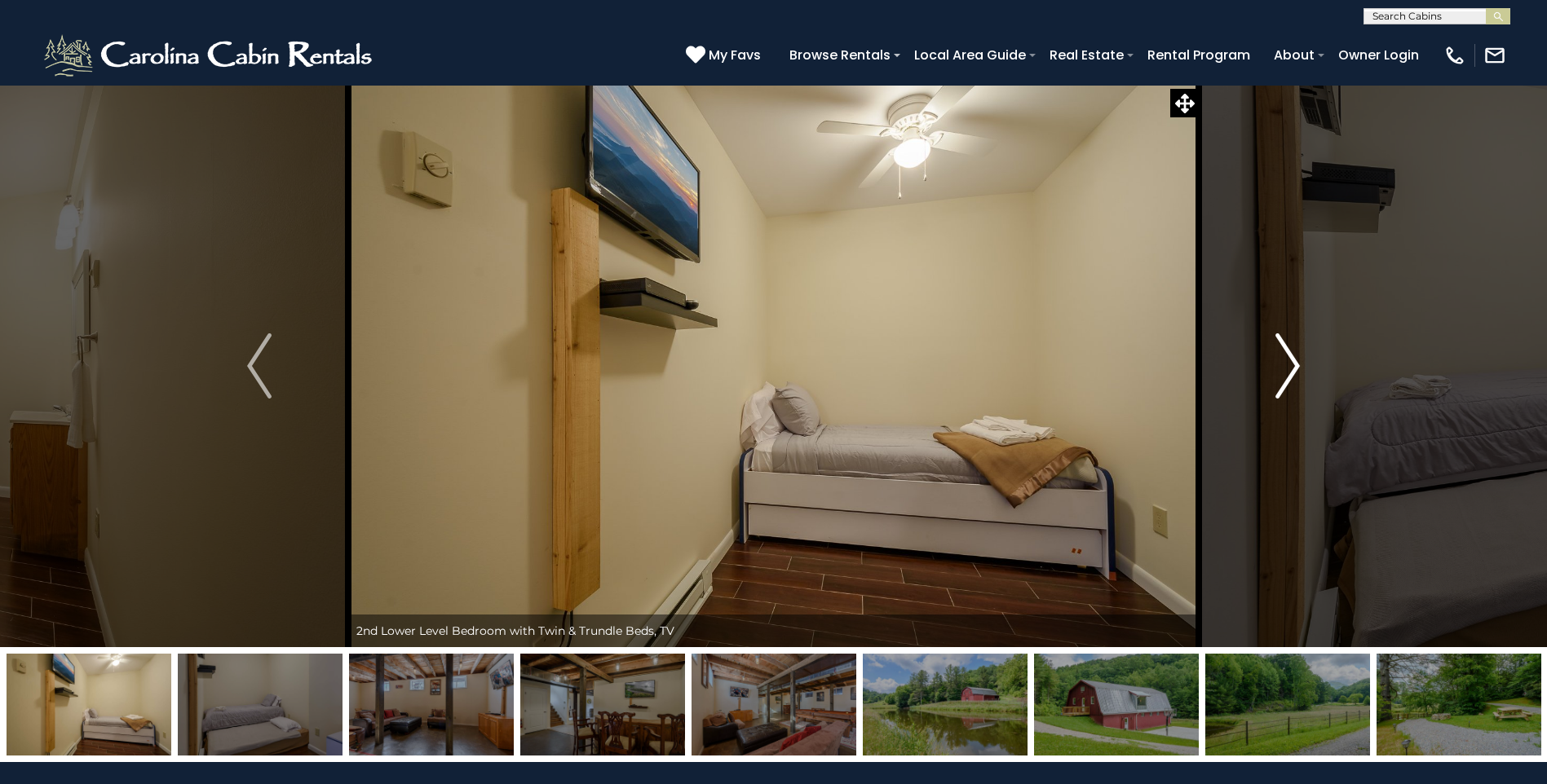
click at [1279, 371] on img "Next" at bounding box center [1287, 366] width 24 height 65
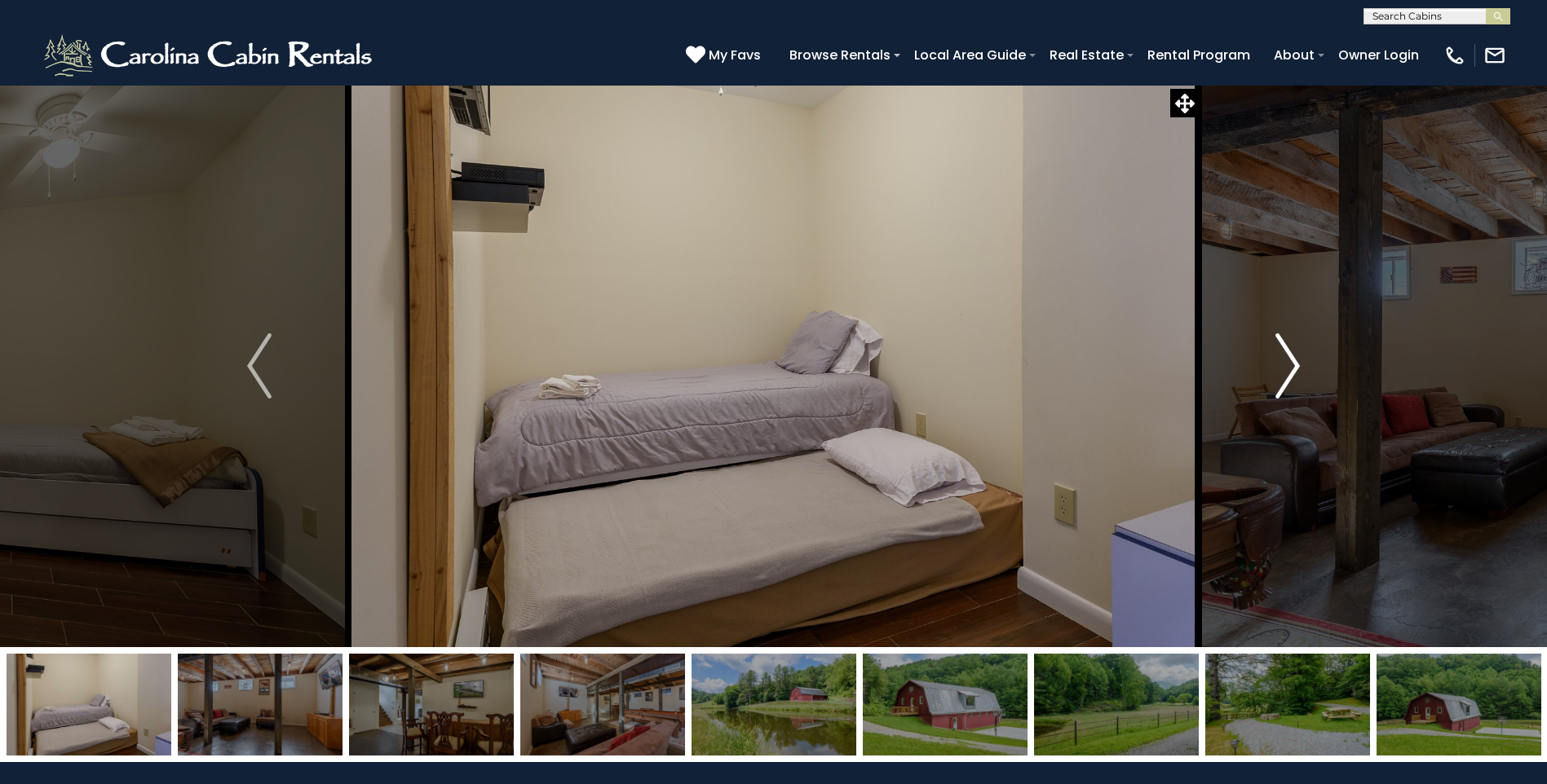
drag, startPoint x: 1279, startPoint y: 371, endPoint x: 1291, endPoint y: 360, distance: 16.3
click at [1291, 360] on img "Next" at bounding box center [1287, 366] width 24 height 65
